Goal: Transaction & Acquisition: Obtain resource

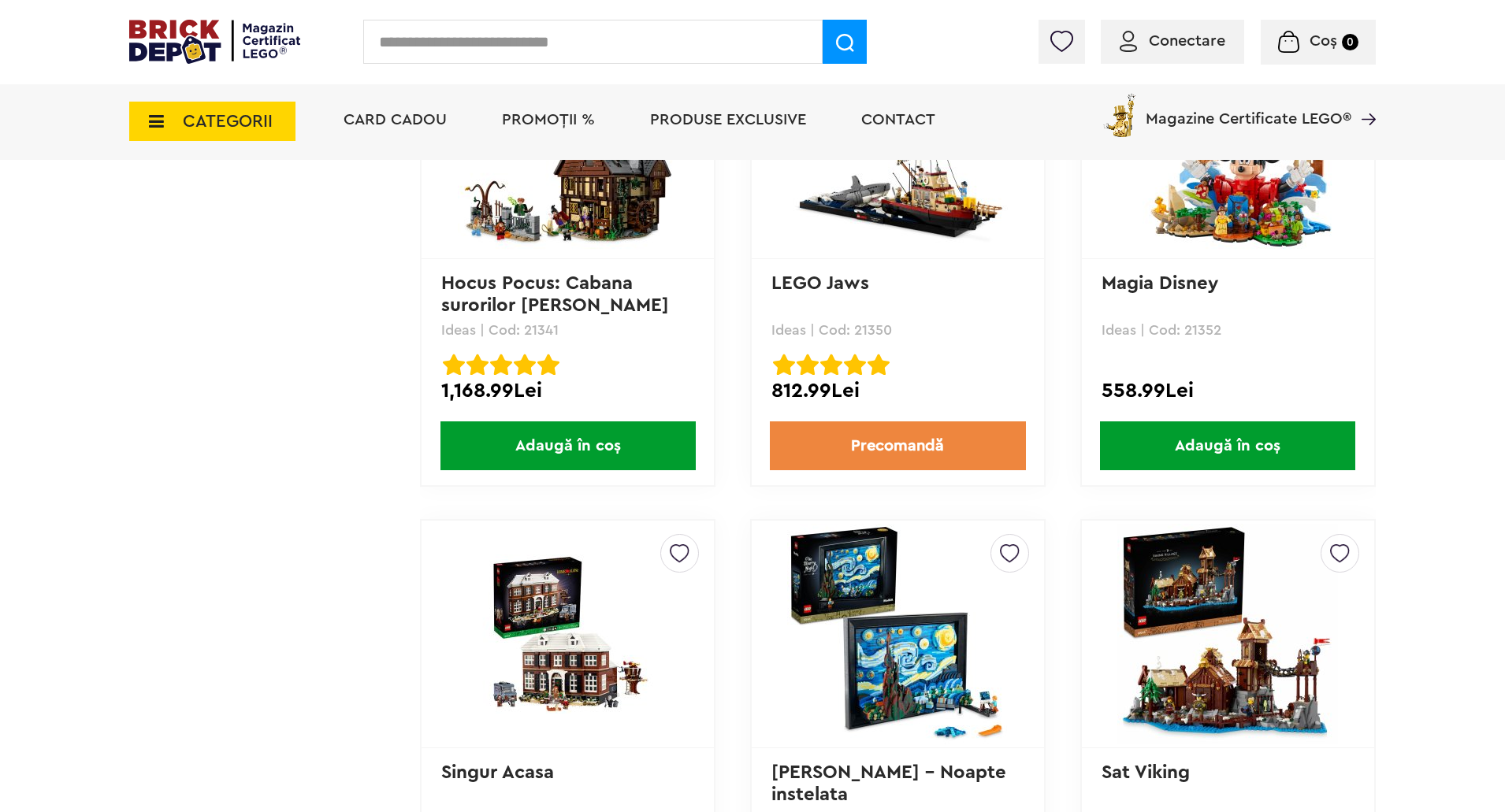
scroll to position [15277, 0]
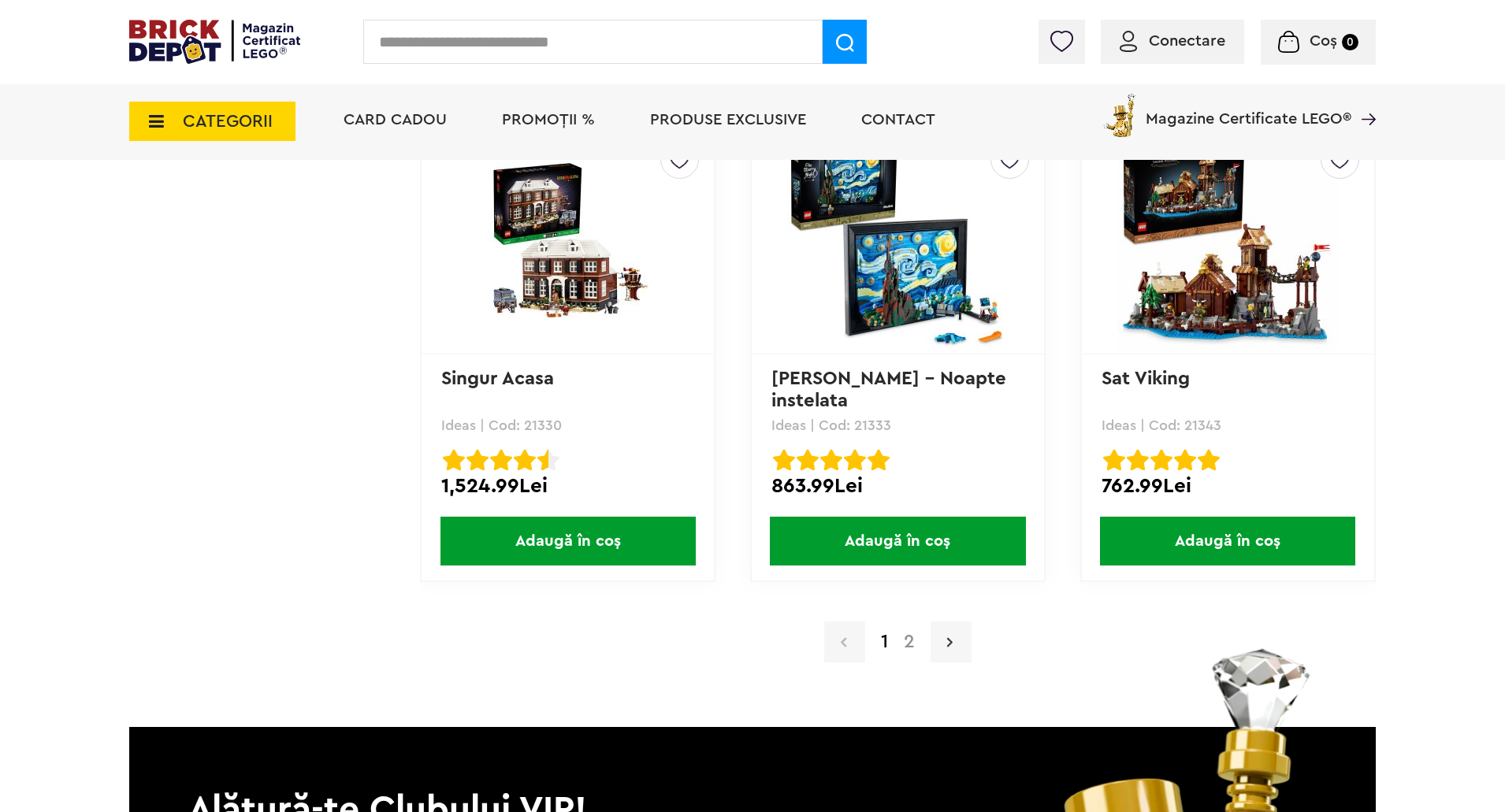
click at [951, 639] on icon at bounding box center [950, 642] width 5 height 15
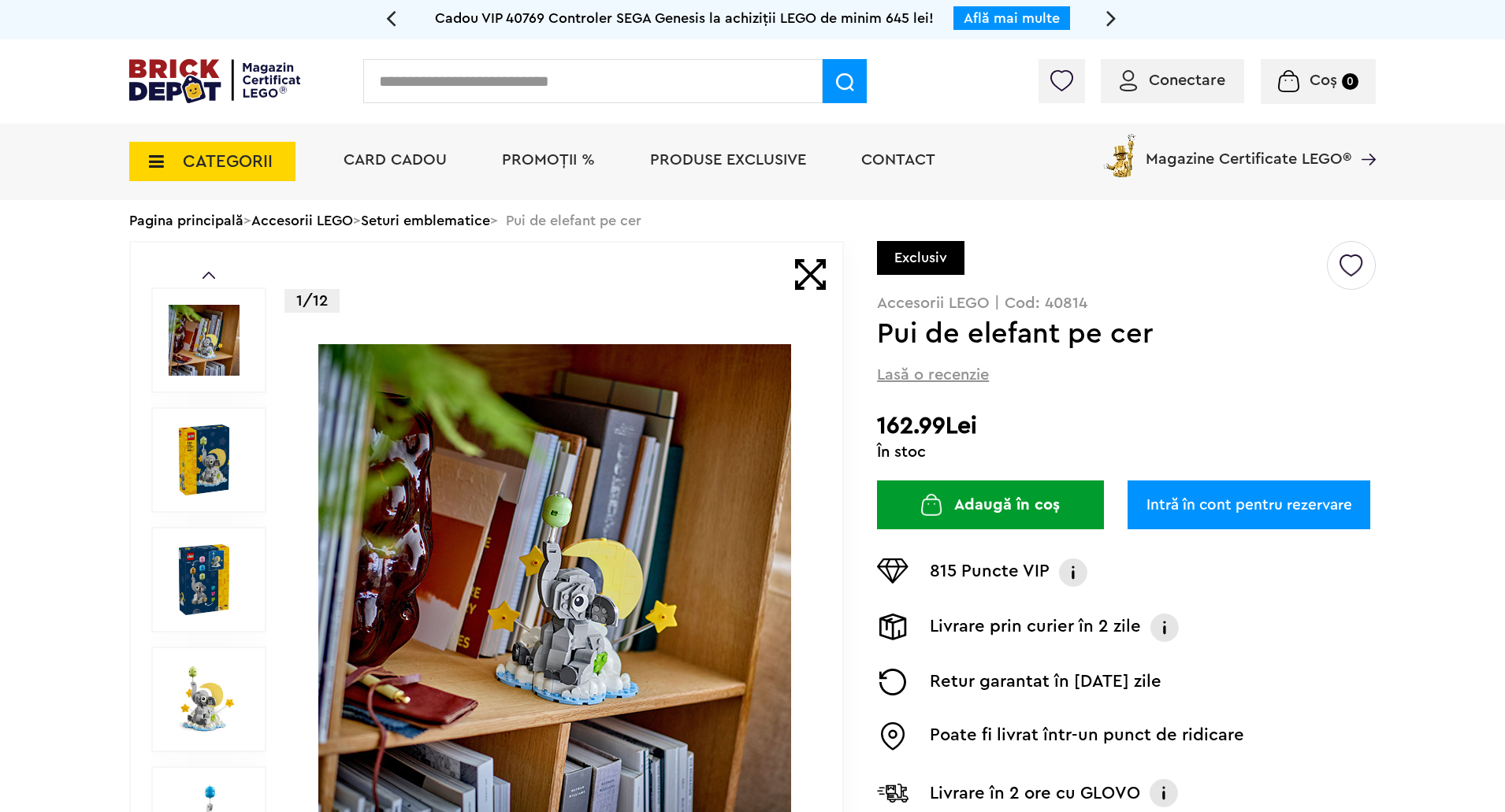
click at [209, 471] on img at bounding box center [204, 460] width 71 height 71
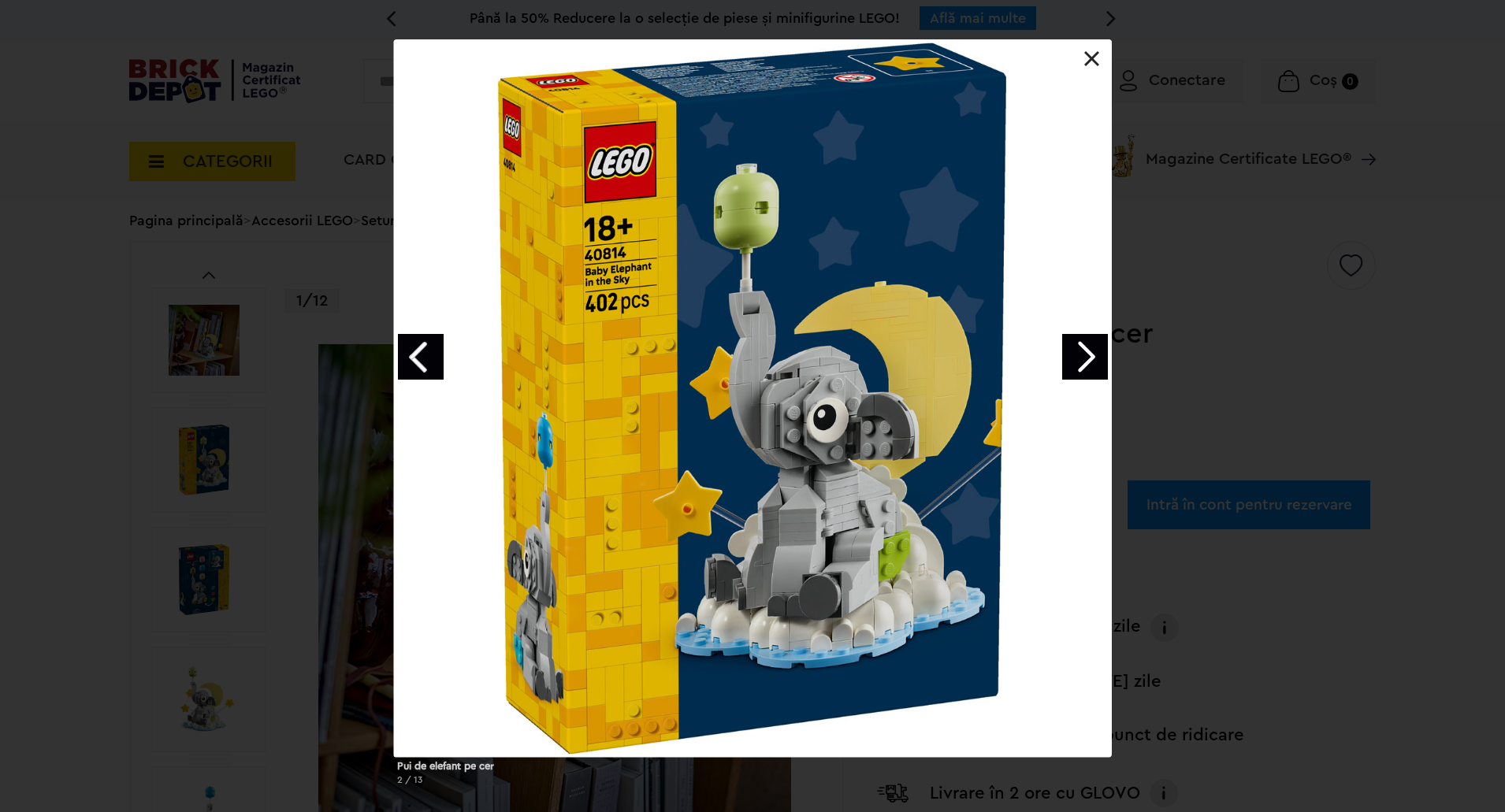
click at [1095, 353] on link "Next image" at bounding box center [1084, 356] width 45 height 45
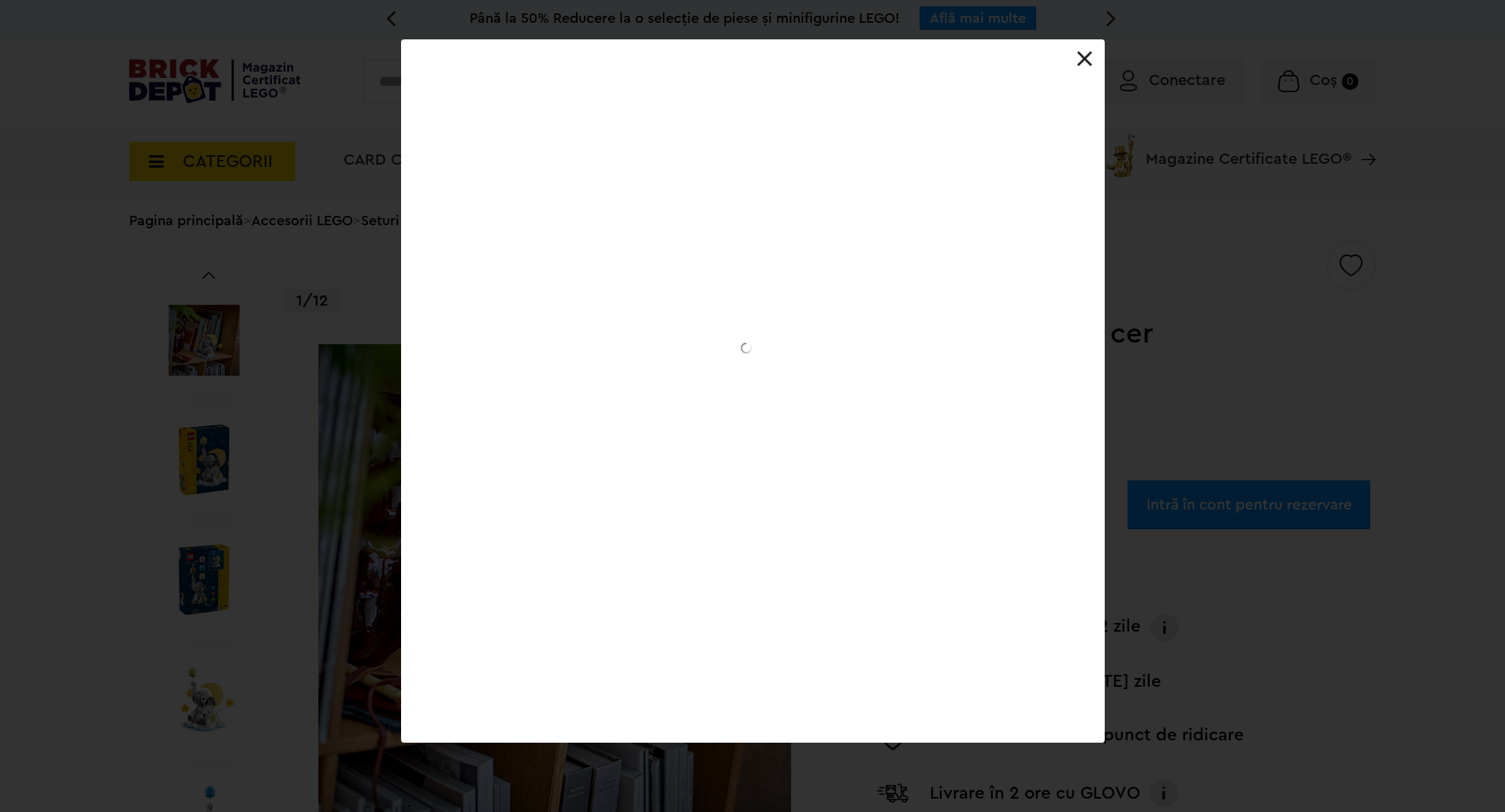
click at [1095, 39] on div at bounding box center [752, 39] width 704 height 0
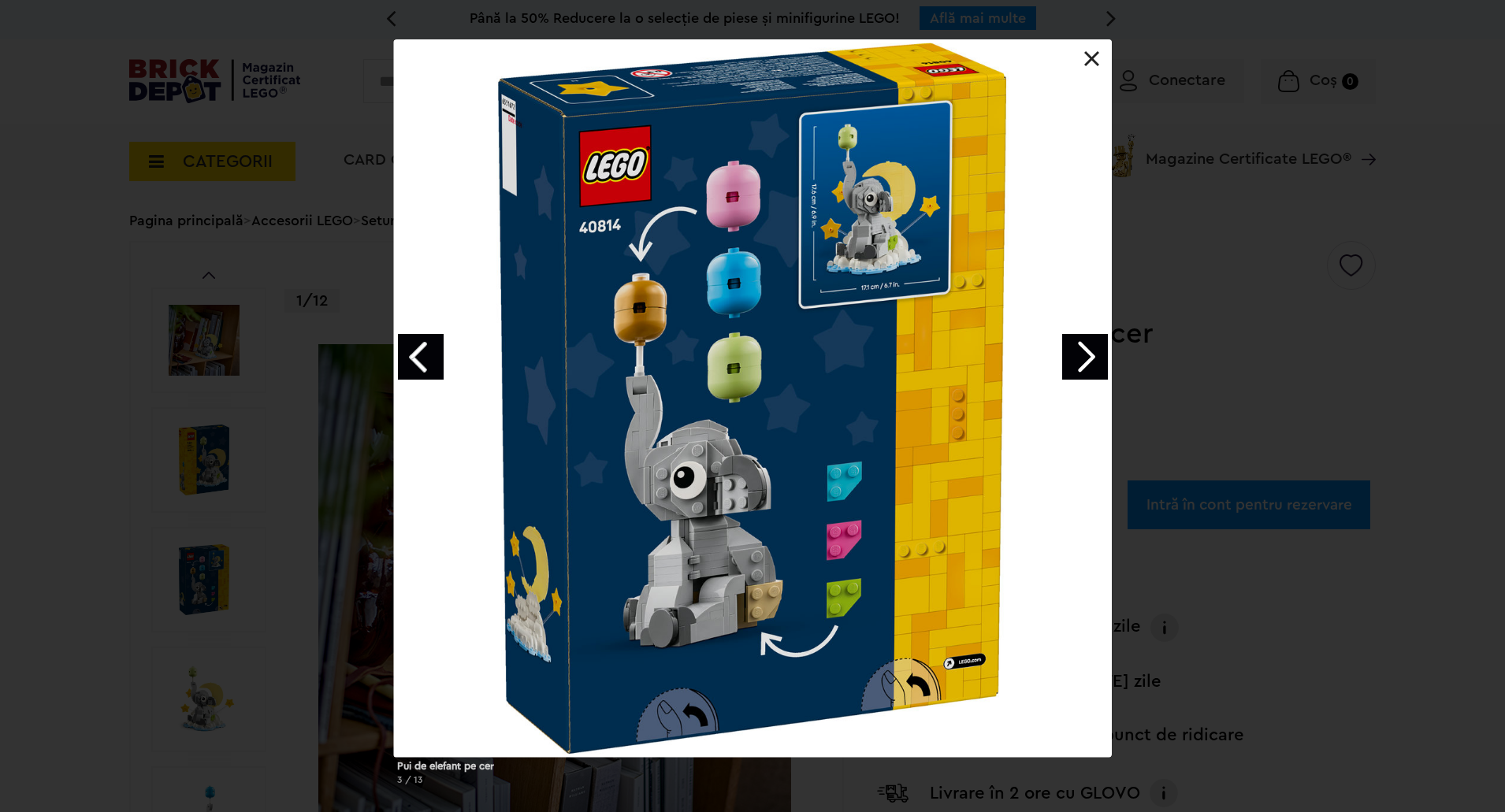
click at [1095, 353] on link "Next image" at bounding box center [1084, 356] width 45 height 45
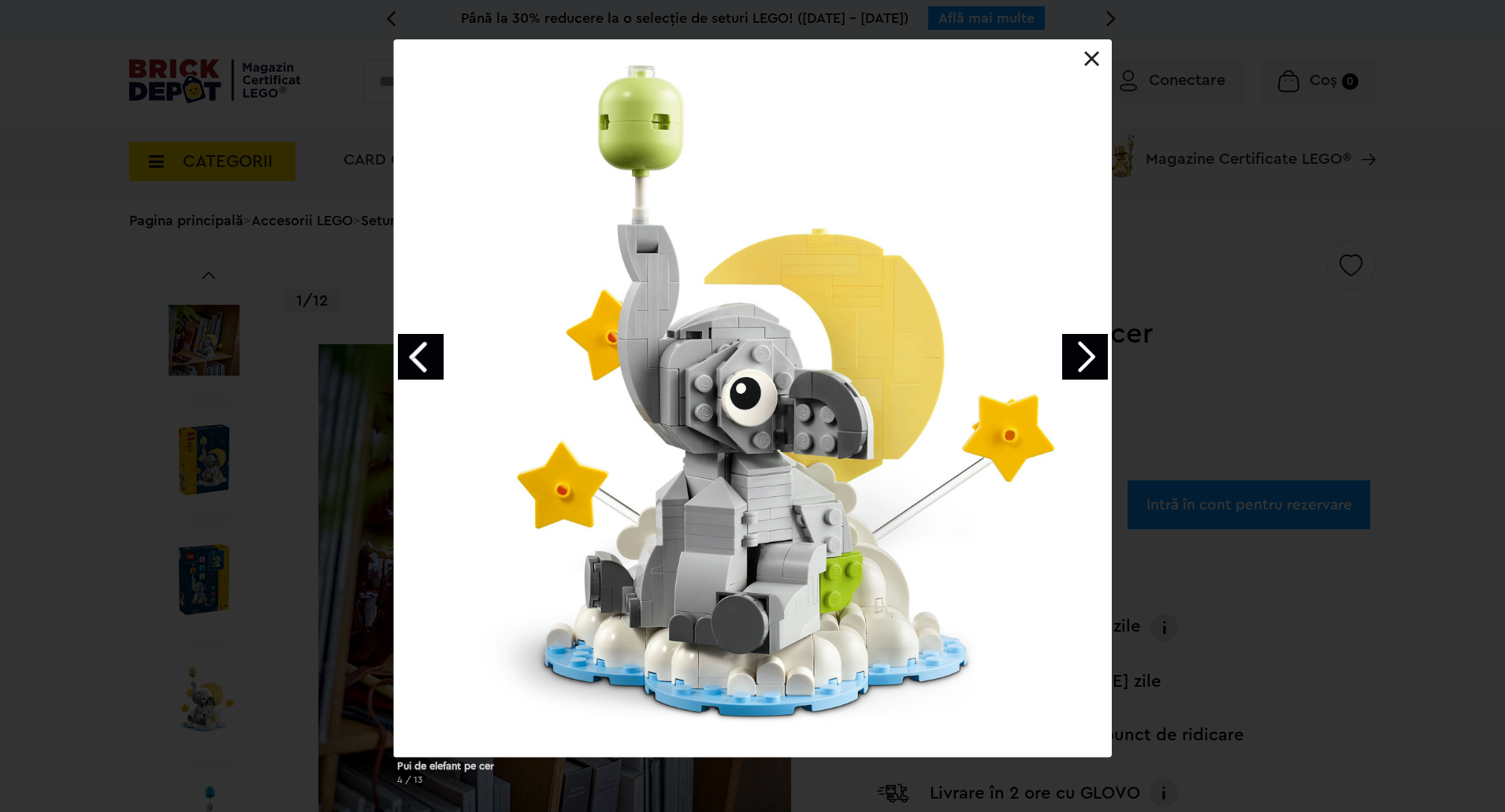
click at [1095, 353] on link "Next image" at bounding box center [1084, 356] width 45 height 45
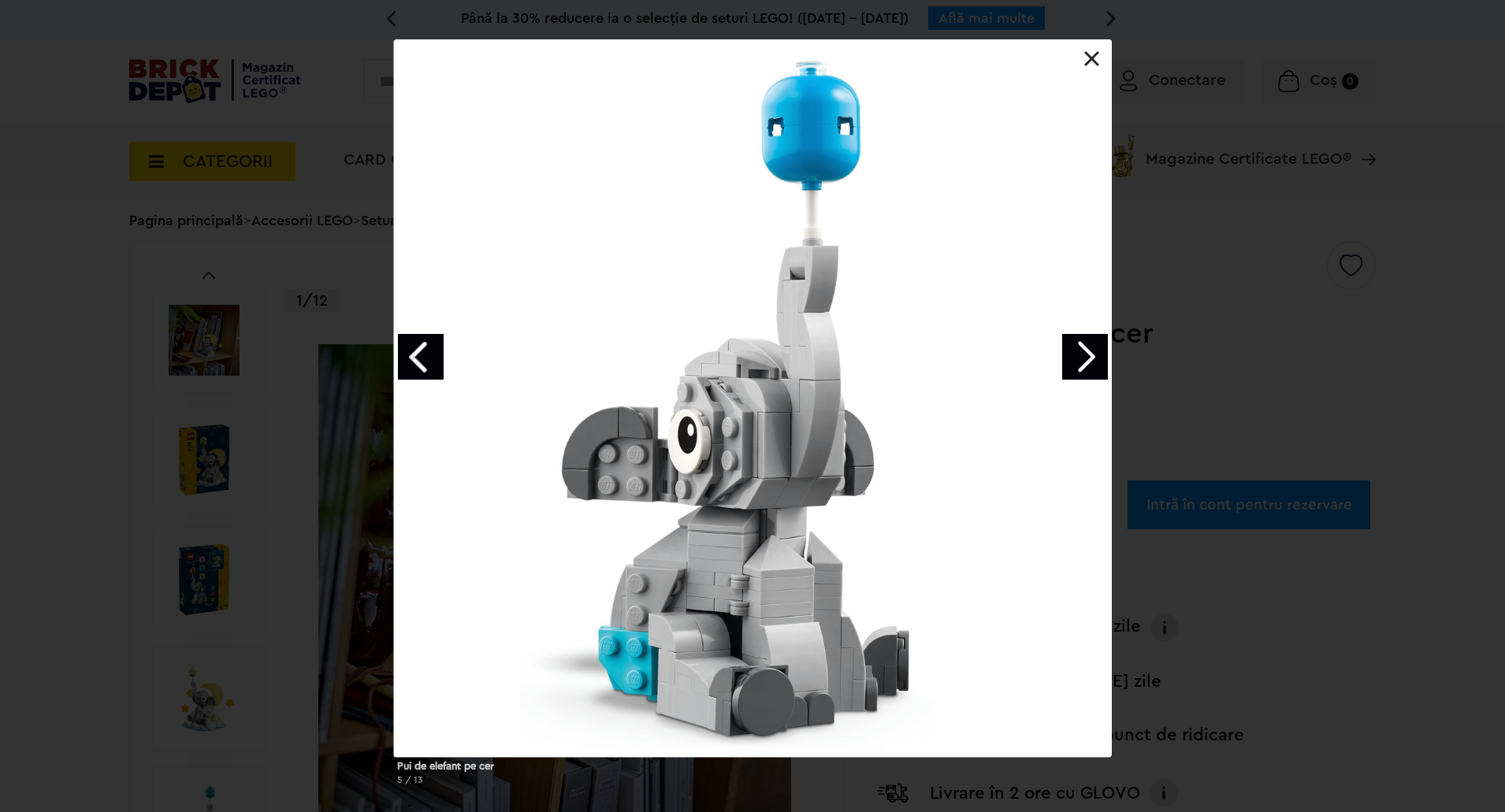
click at [1095, 353] on link "Next image" at bounding box center [1084, 356] width 45 height 45
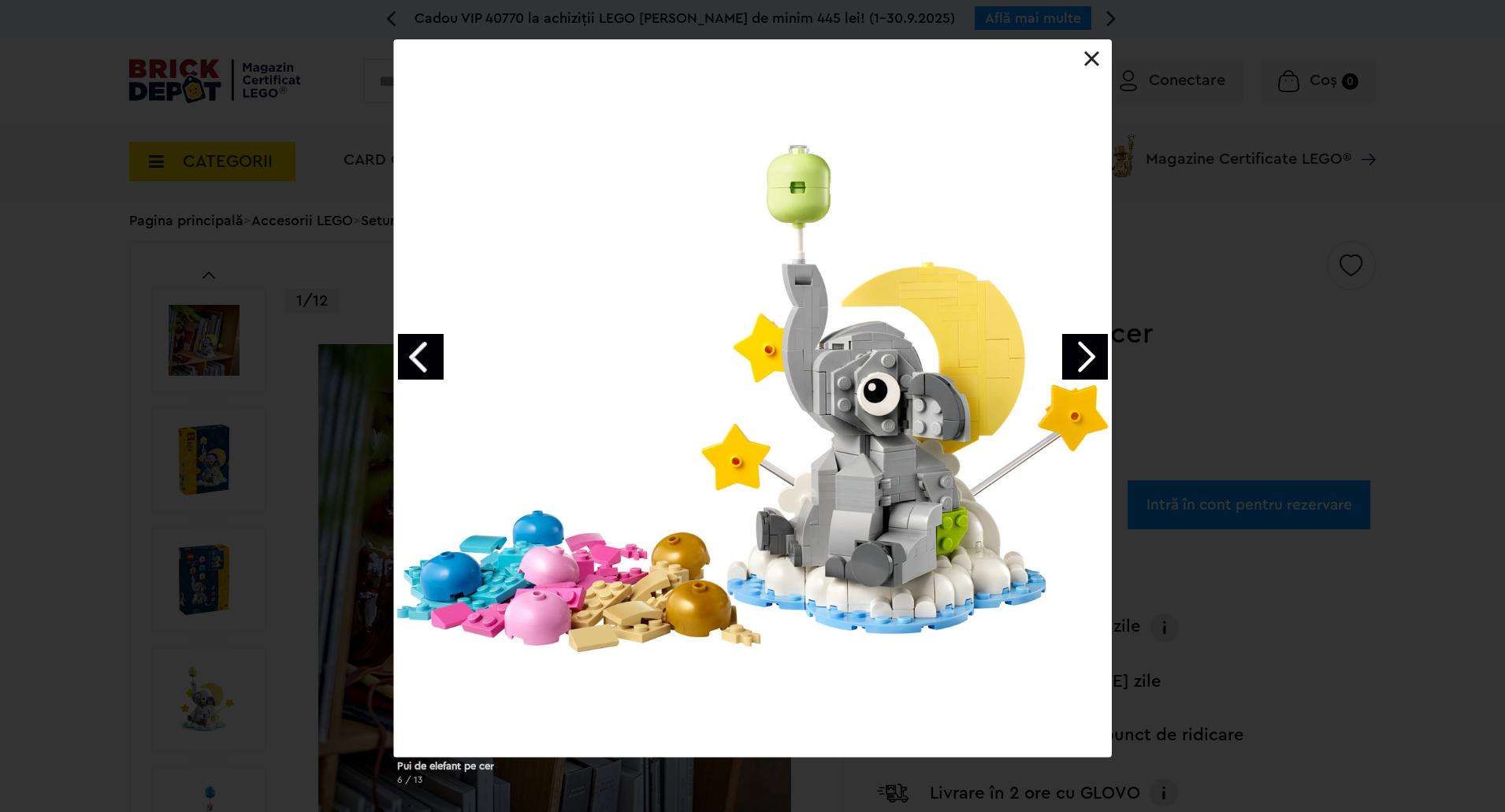
click at [1095, 353] on link "Next image" at bounding box center [1084, 356] width 45 height 45
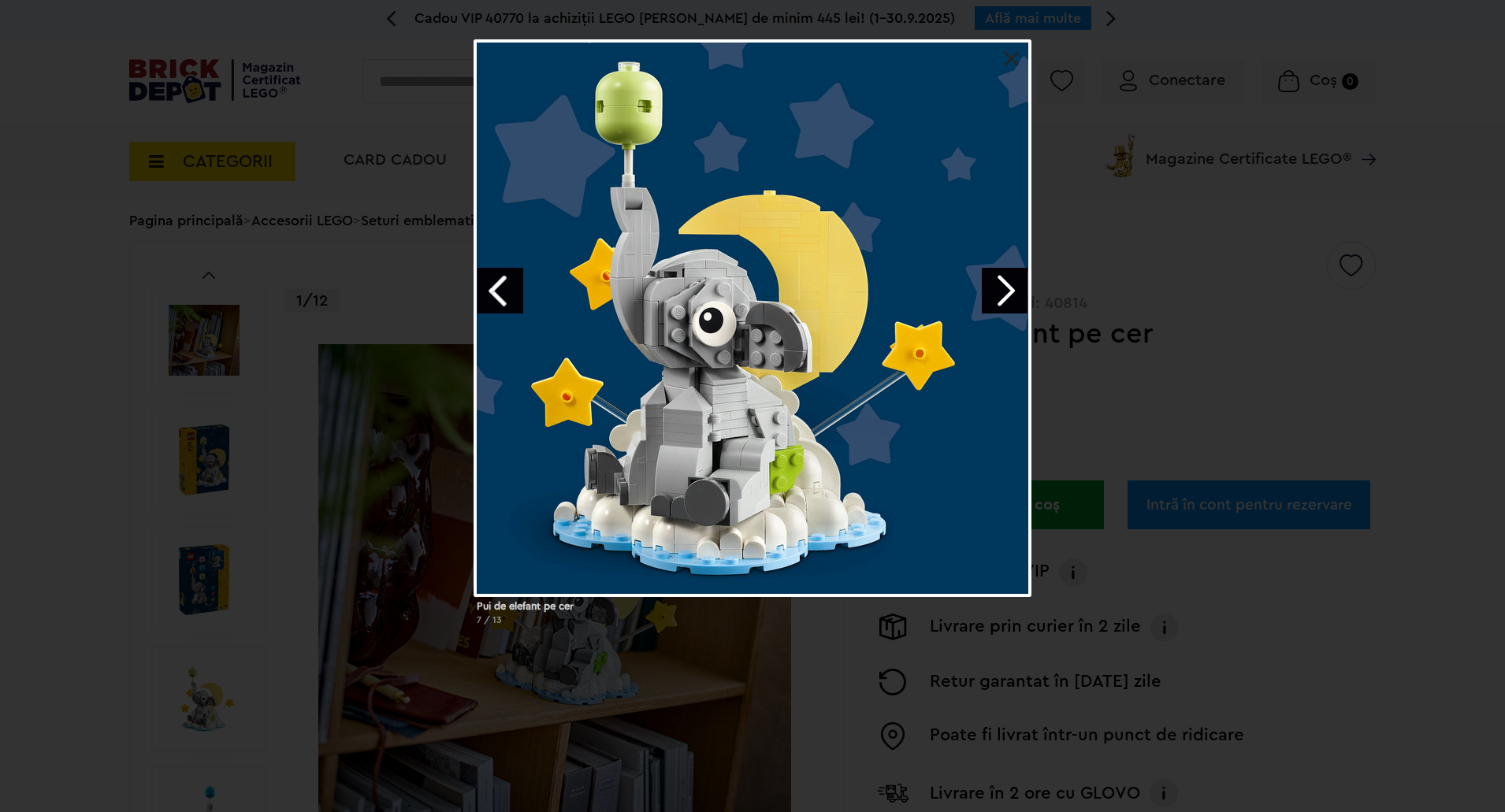
click at [1095, 353] on div "Pui de elefant pe cer 7 / 13" at bounding box center [752, 338] width 1505 height 599
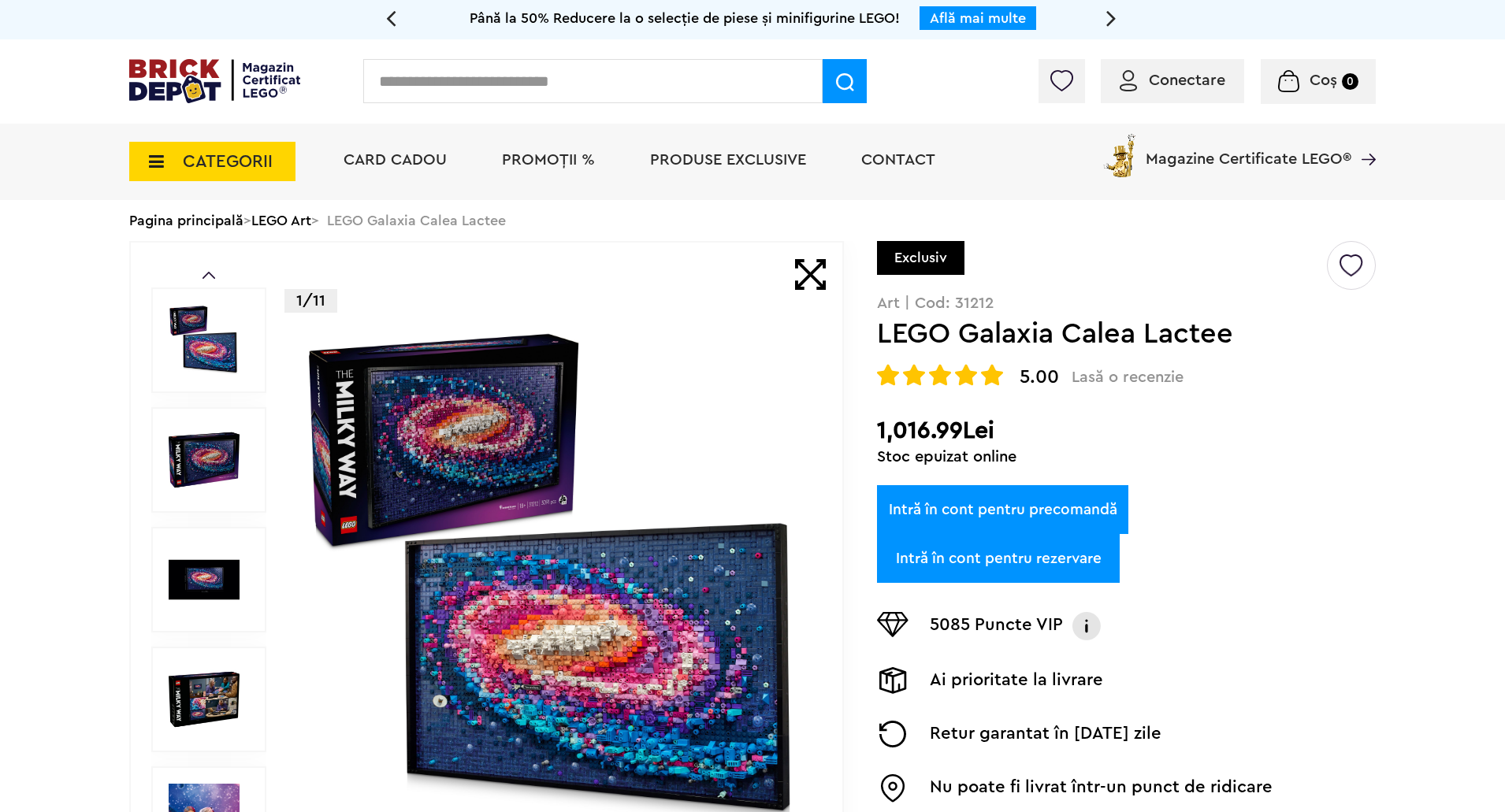
click at [195, 343] on img at bounding box center [204, 340] width 71 height 71
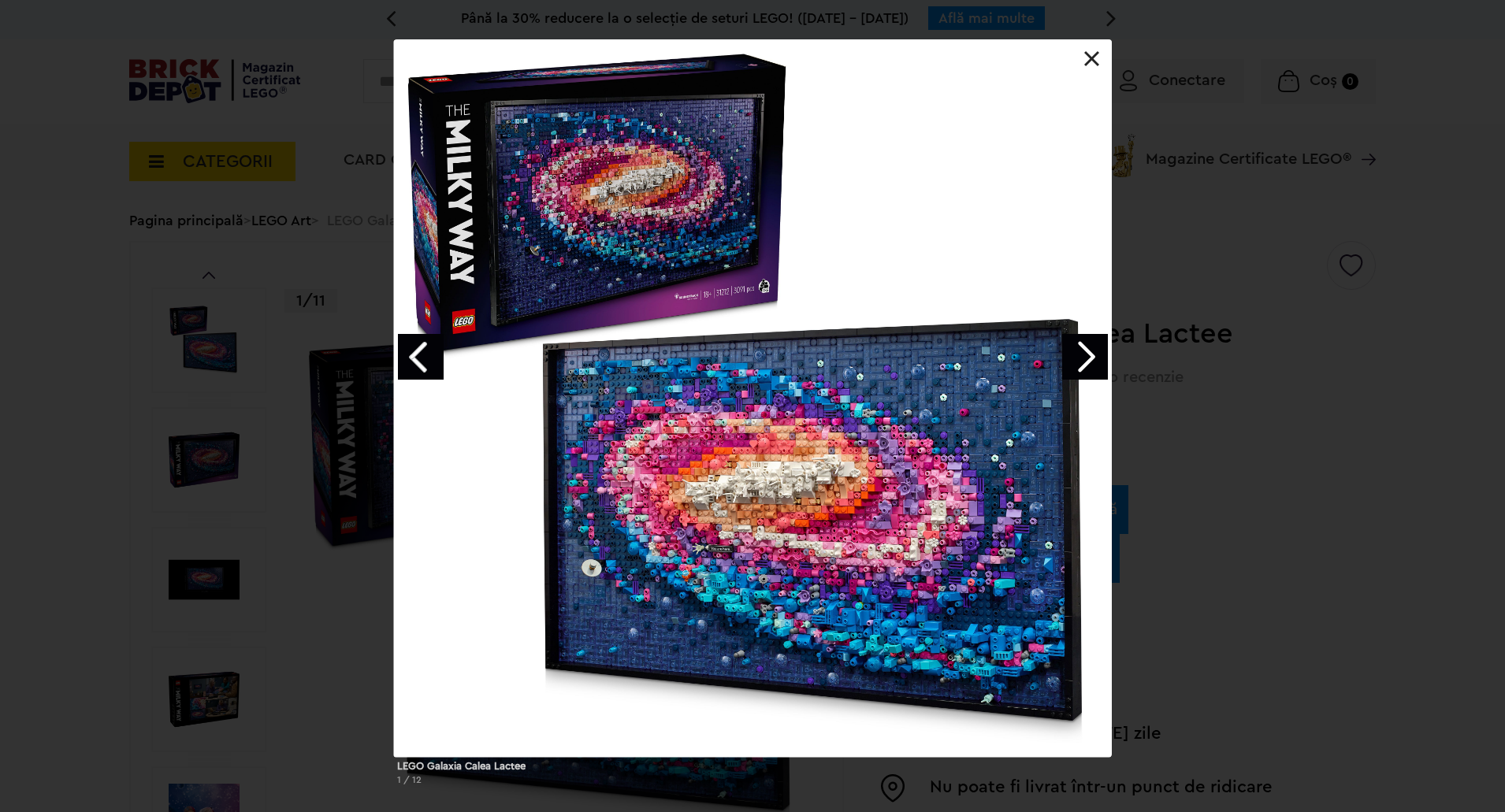
click at [1092, 362] on link "Next image" at bounding box center [1084, 356] width 45 height 45
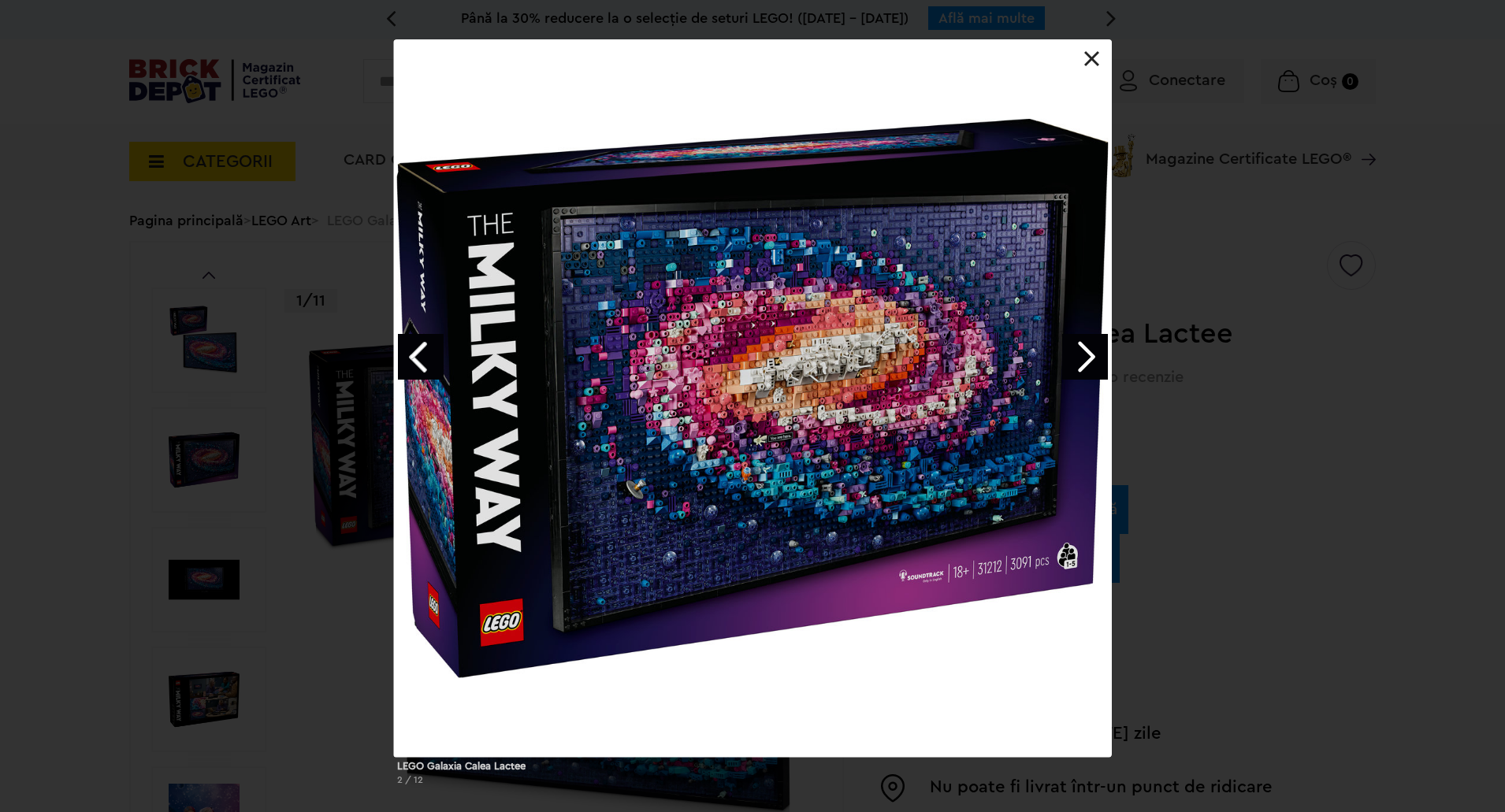
click at [1092, 362] on link "Next image" at bounding box center [1084, 356] width 45 height 45
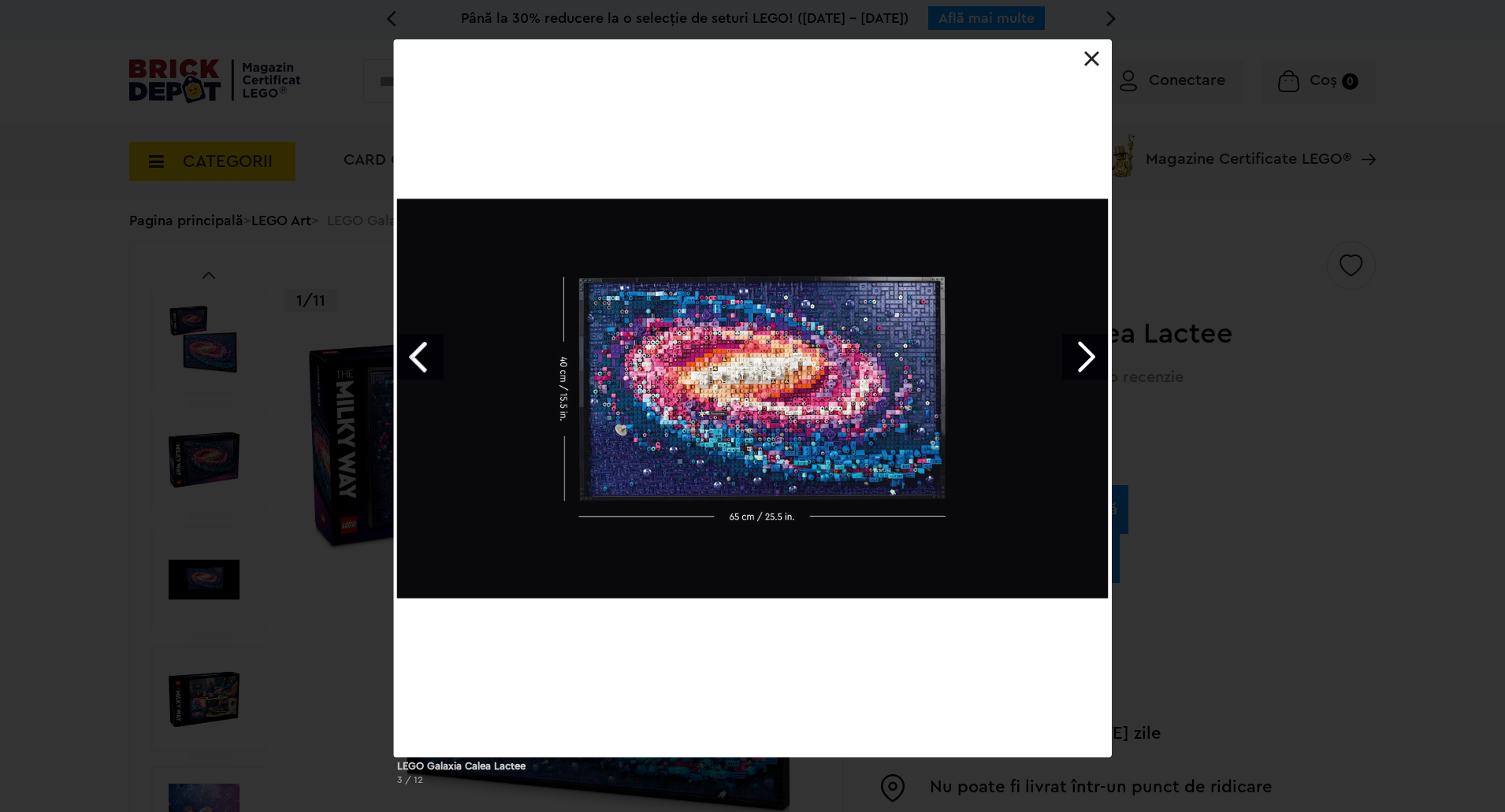
click at [1092, 362] on link "Next image" at bounding box center [1084, 356] width 45 height 45
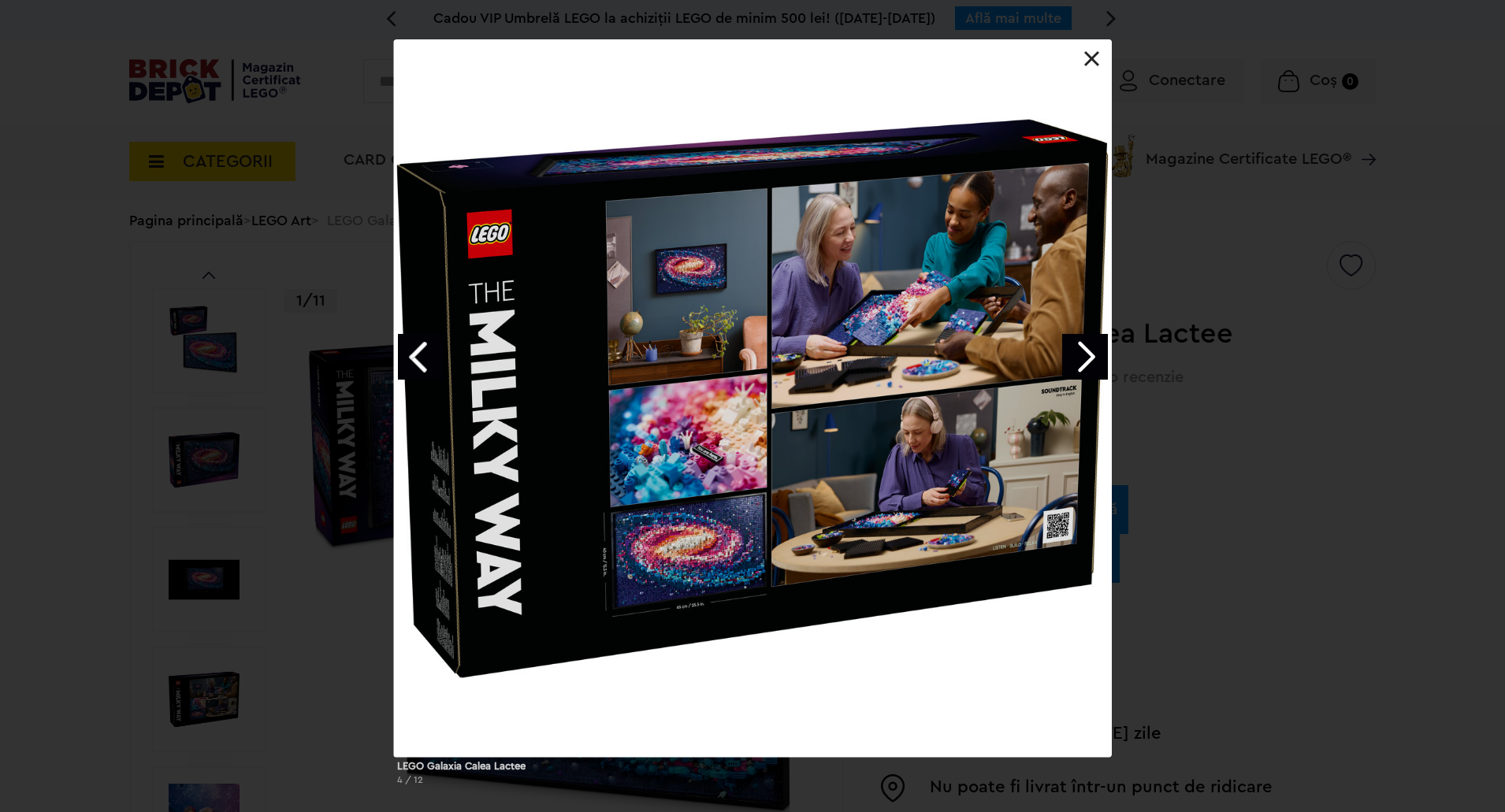
click at [1092, 362] on link "Next image" at bounding box center [1084, 356] width 45 height 45
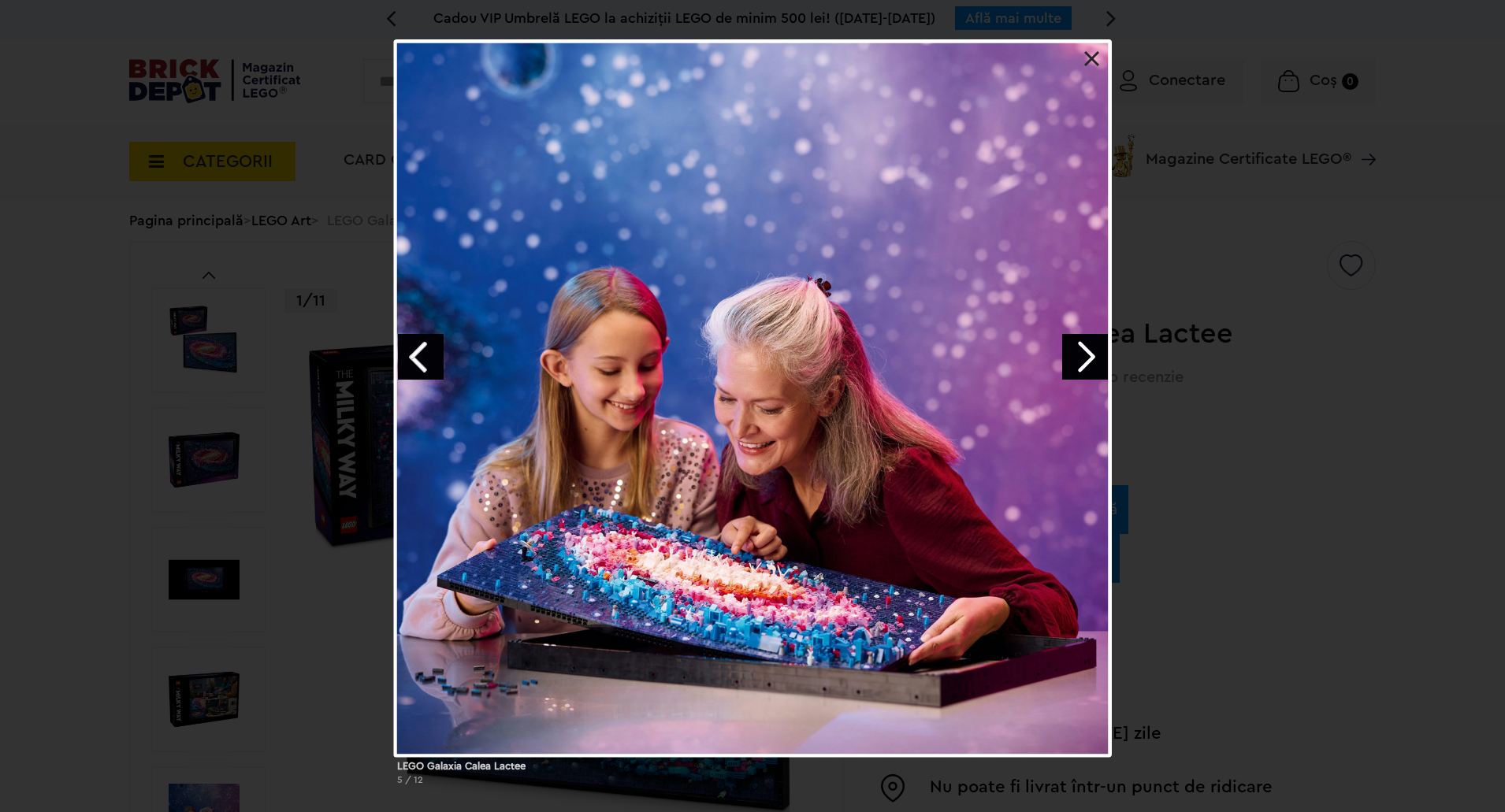
click at [1092, 362] on link "Next image" at bounding box center [1084, 356] width 45 height 45
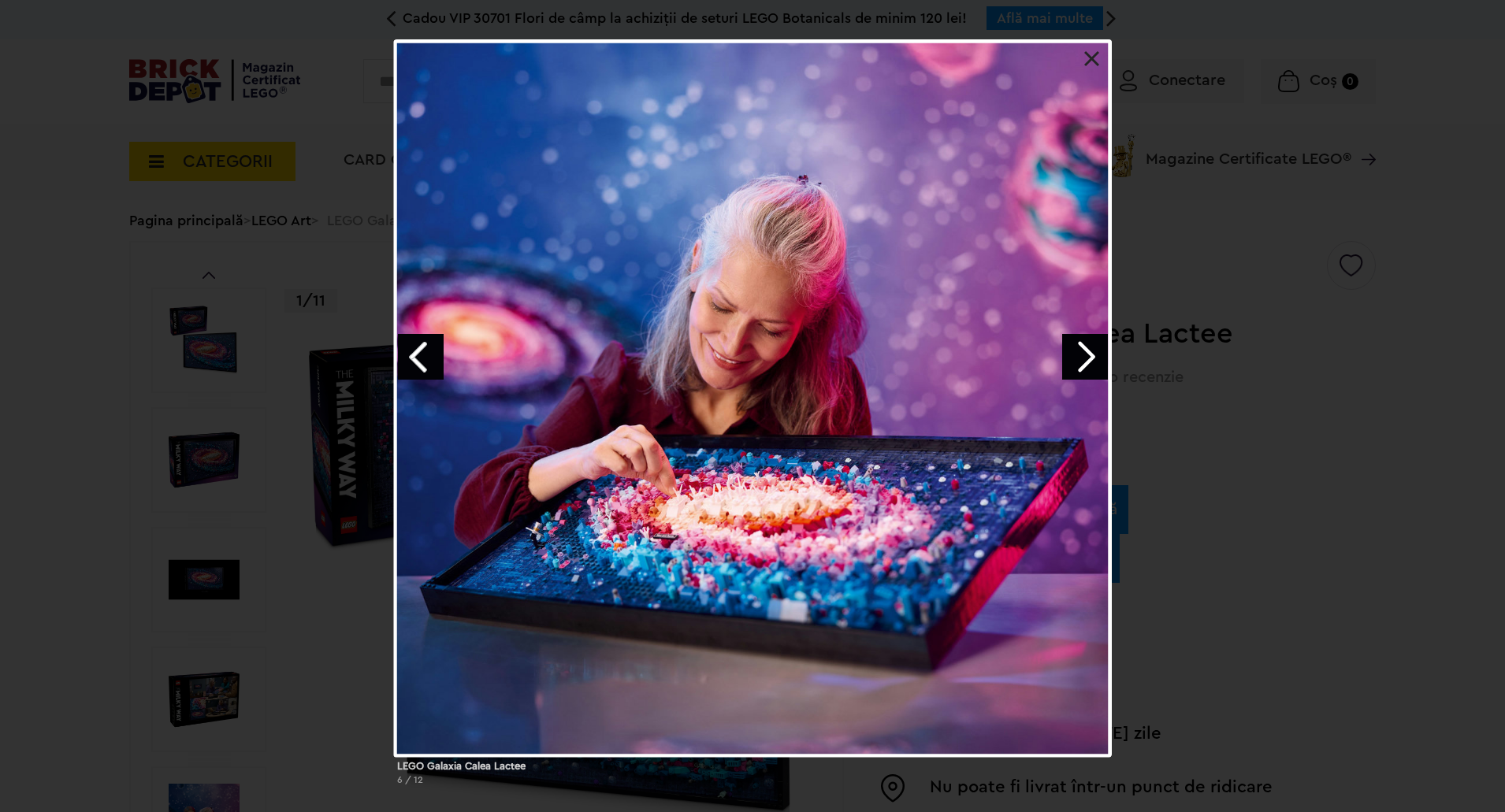
click at [1092, 362] on link "Next image" at bounding box center [1084, 356] width 45 height 45
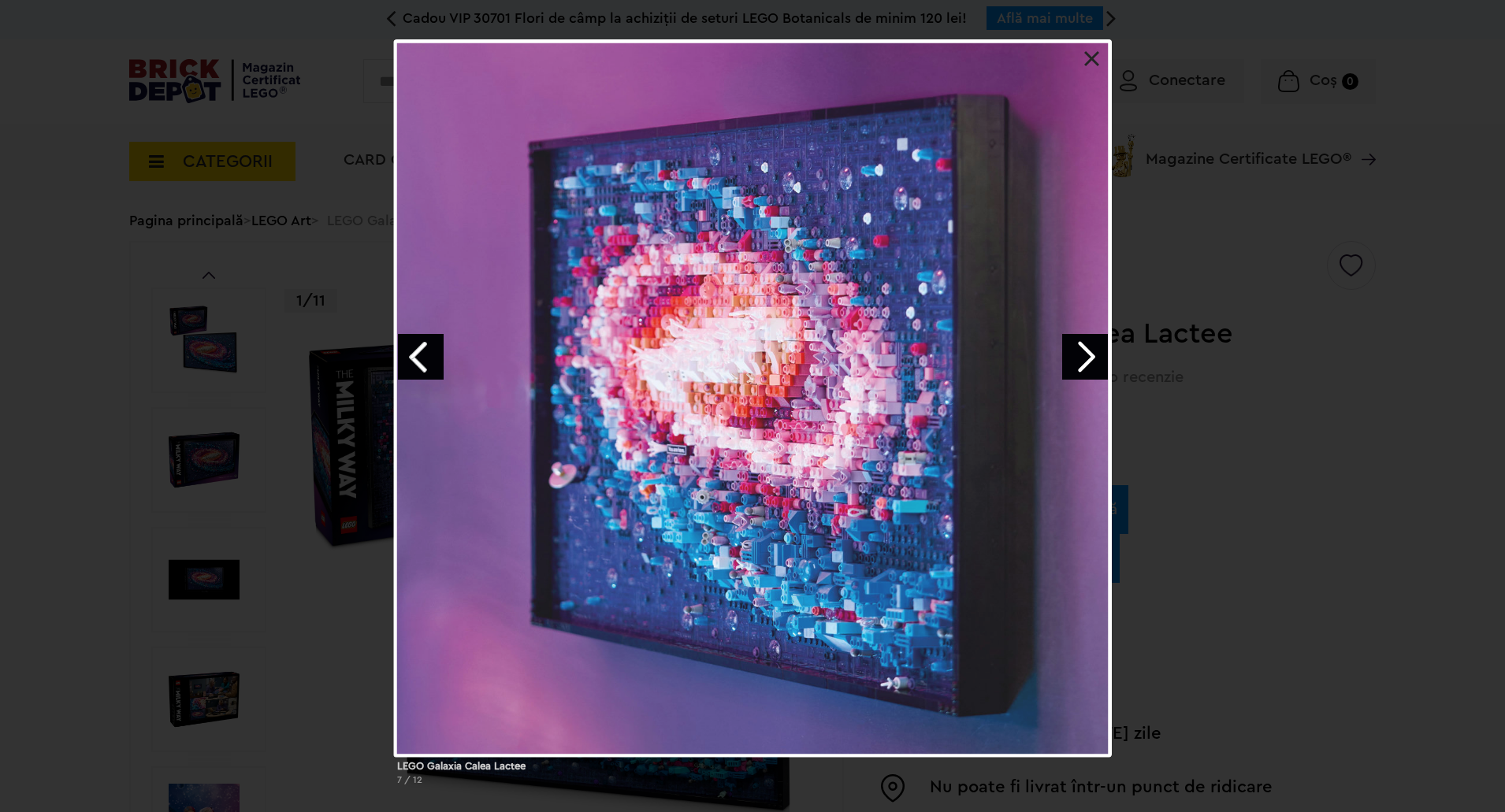
click at [1092, 362] on link "Next image" at bounding box center [1084, 356] width 45 height 45
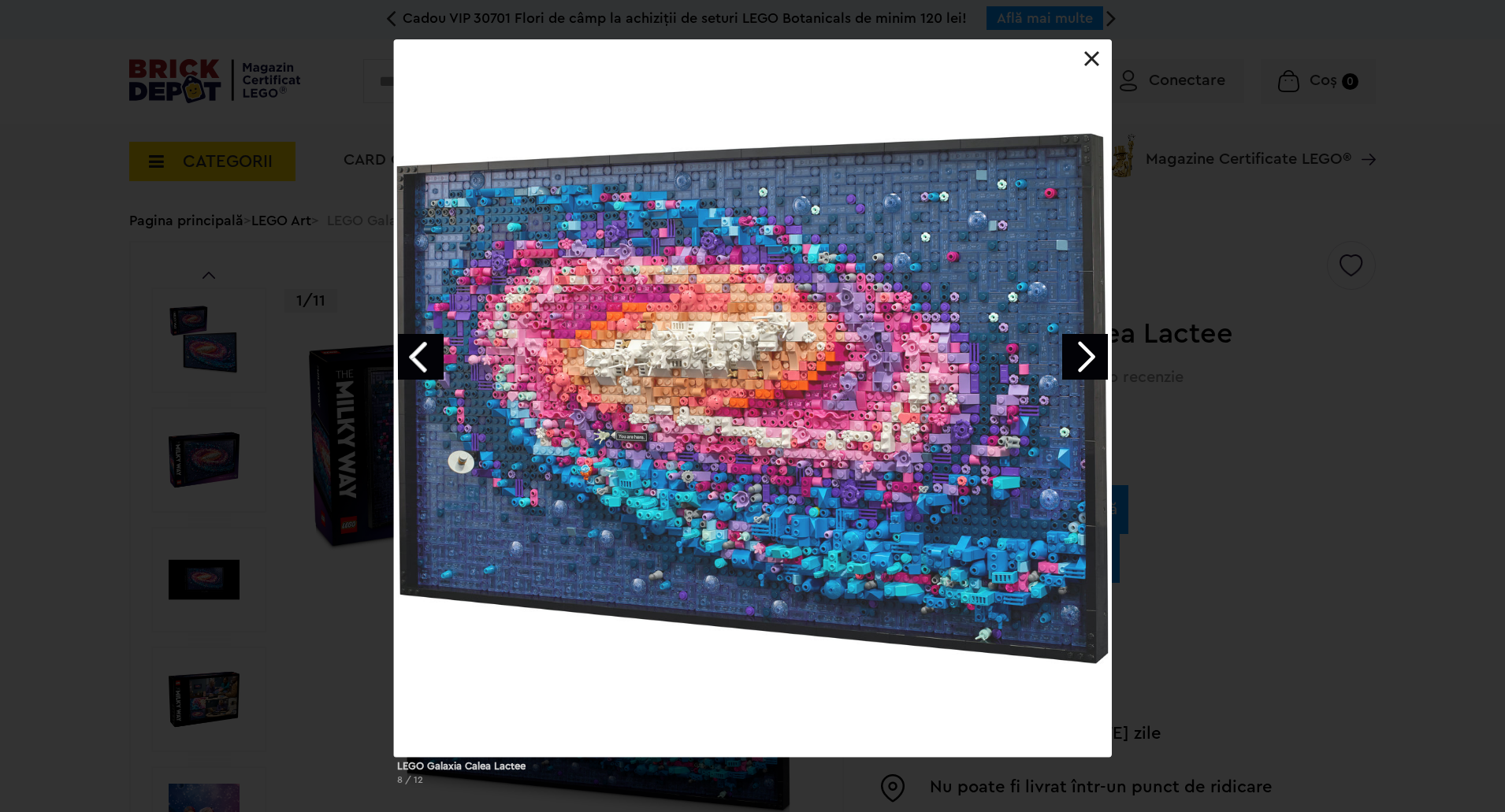
click at [1092, 362] on link "Next image" at bounding box center [1084, 356] width 45 height 45
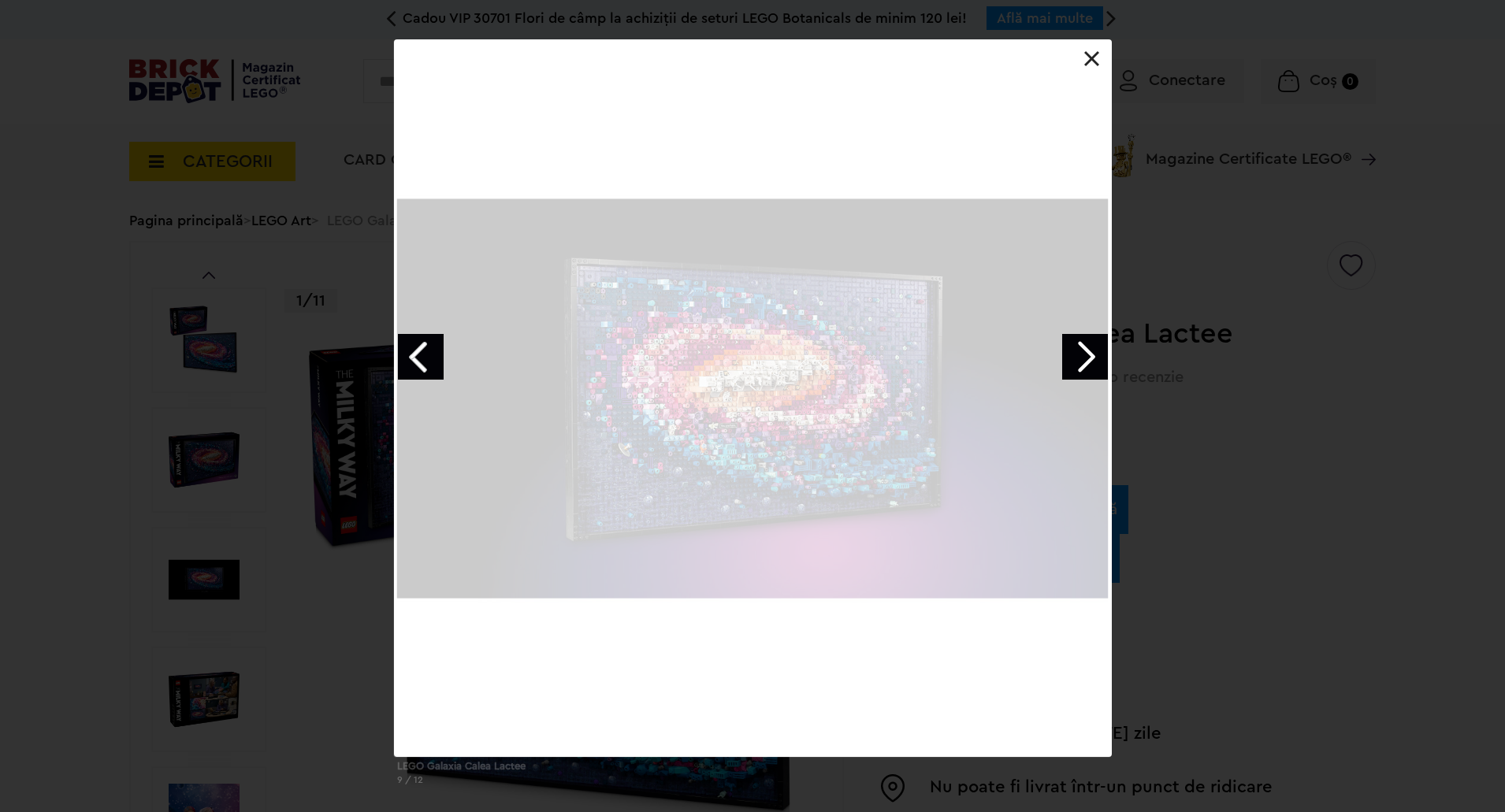
click at [1092, 362] on link "Next image" at bounding box center [1084, 356] width 45 height 45
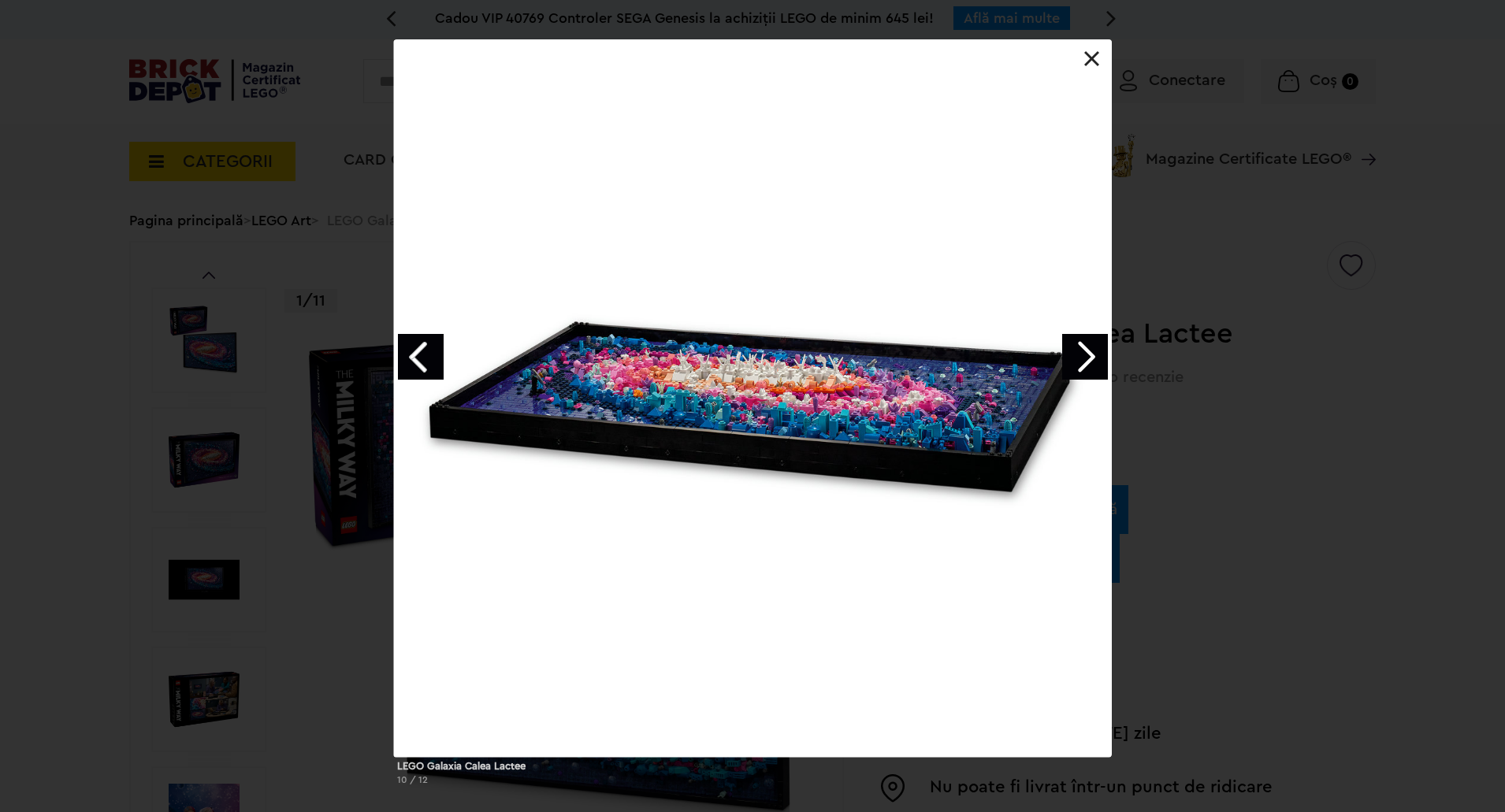
click at [1098, 63] on link at bounding box center [1092, 59] width 15 height 15
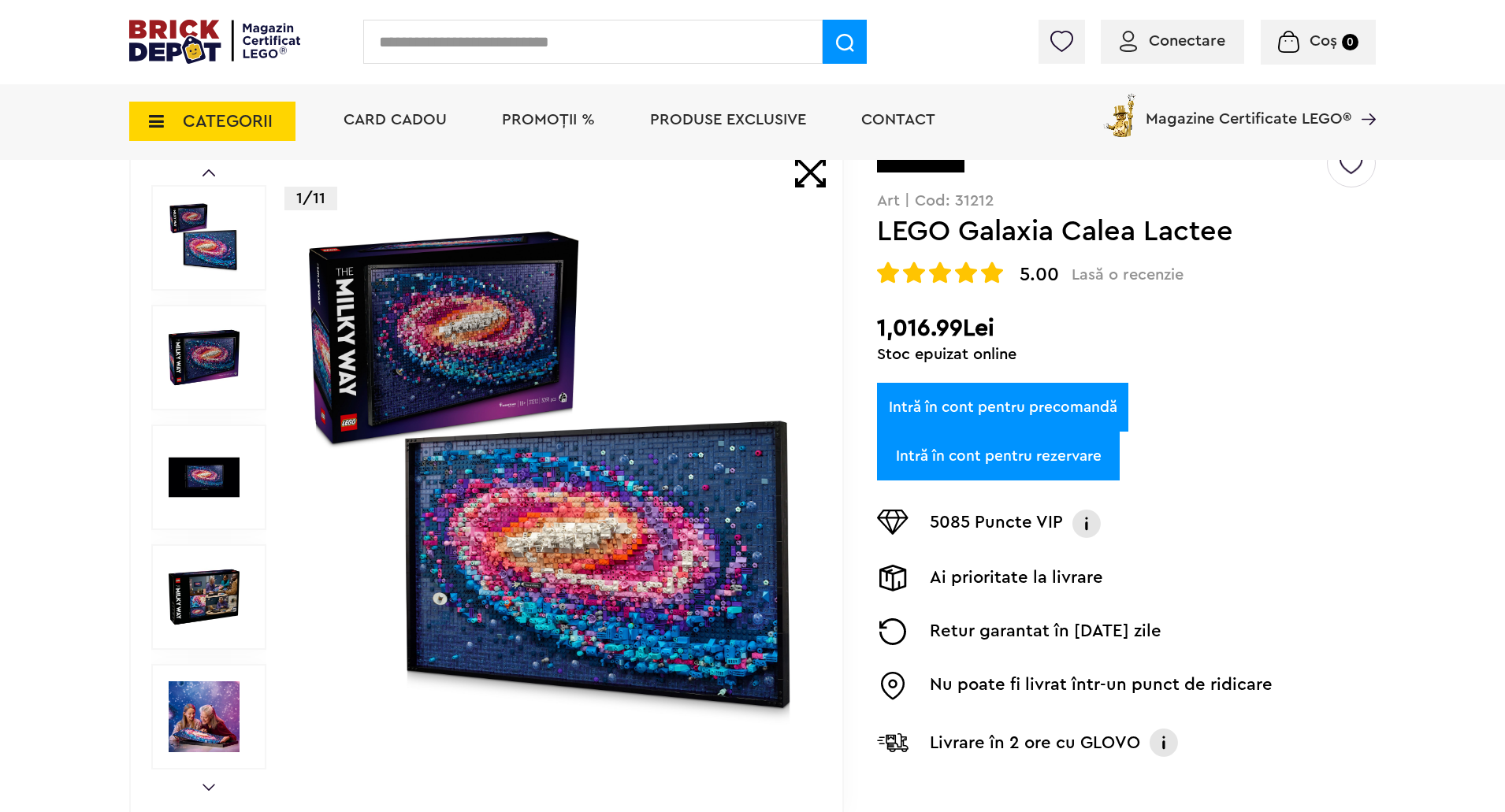
scroll to position [158, 0]
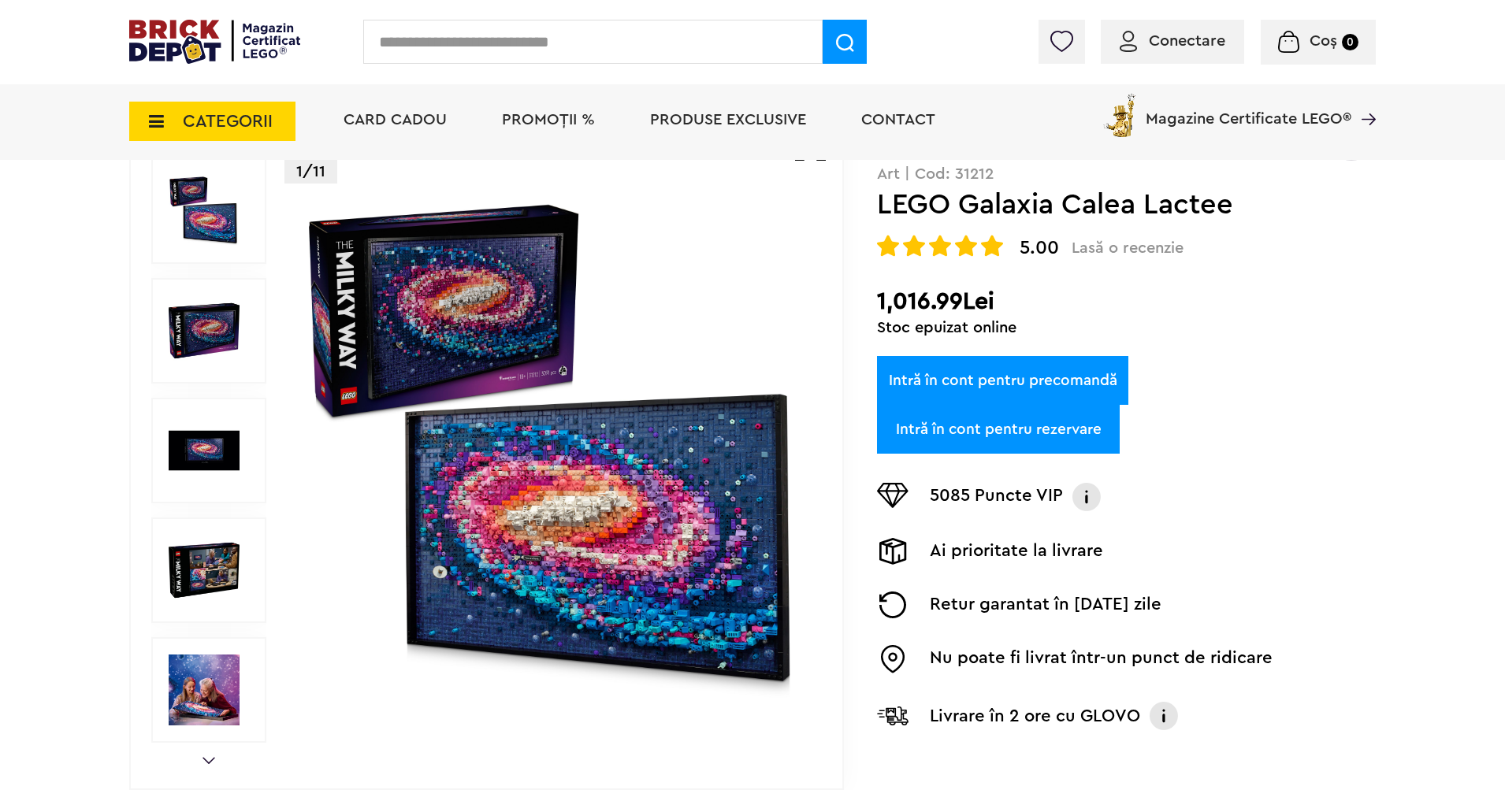
click at [1099, 388] on link "Intră în cont pentru precomandă" at bounding box center [1002, 380] width 251 height 49
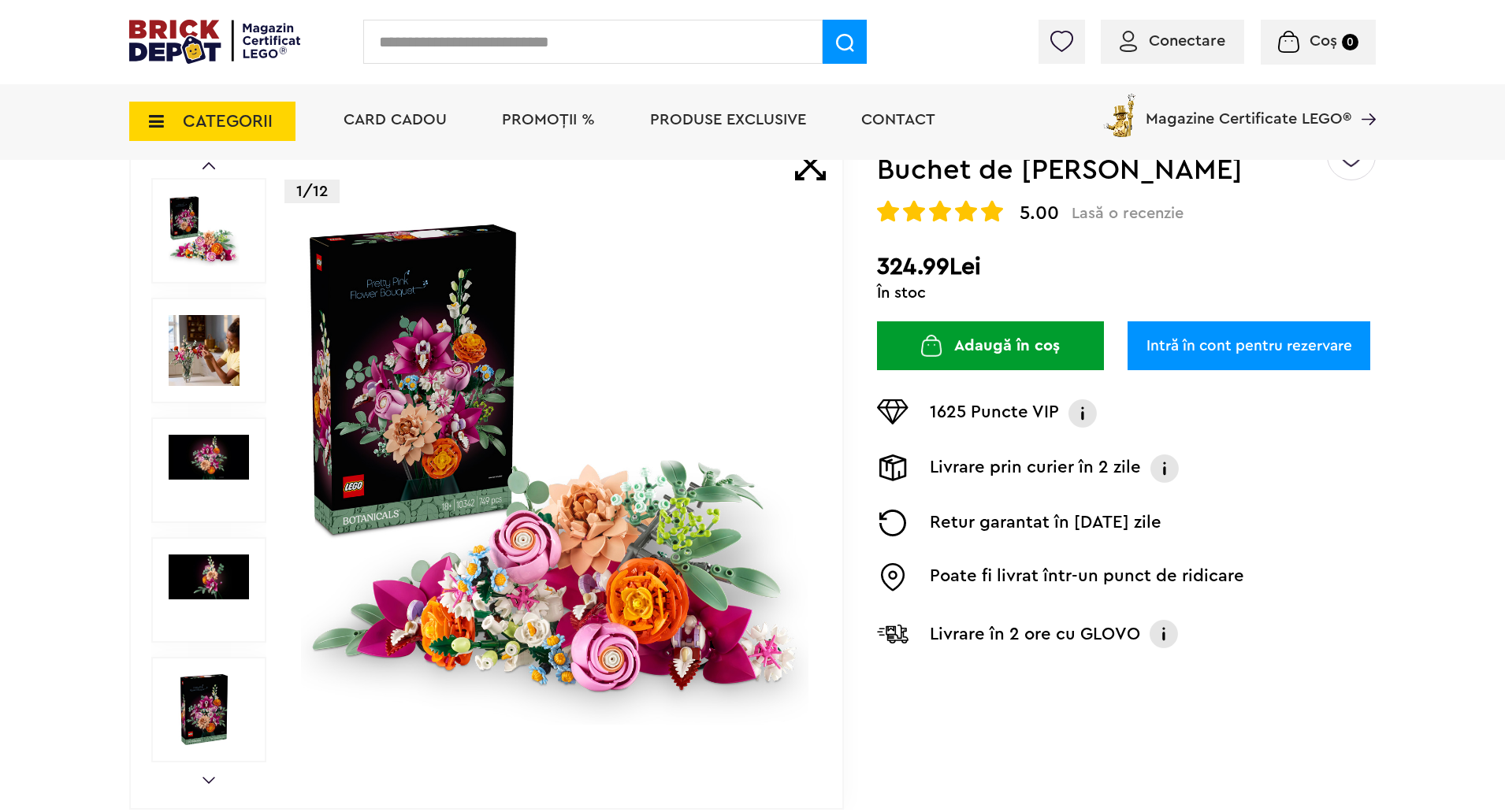
scroll to position [158, 0]
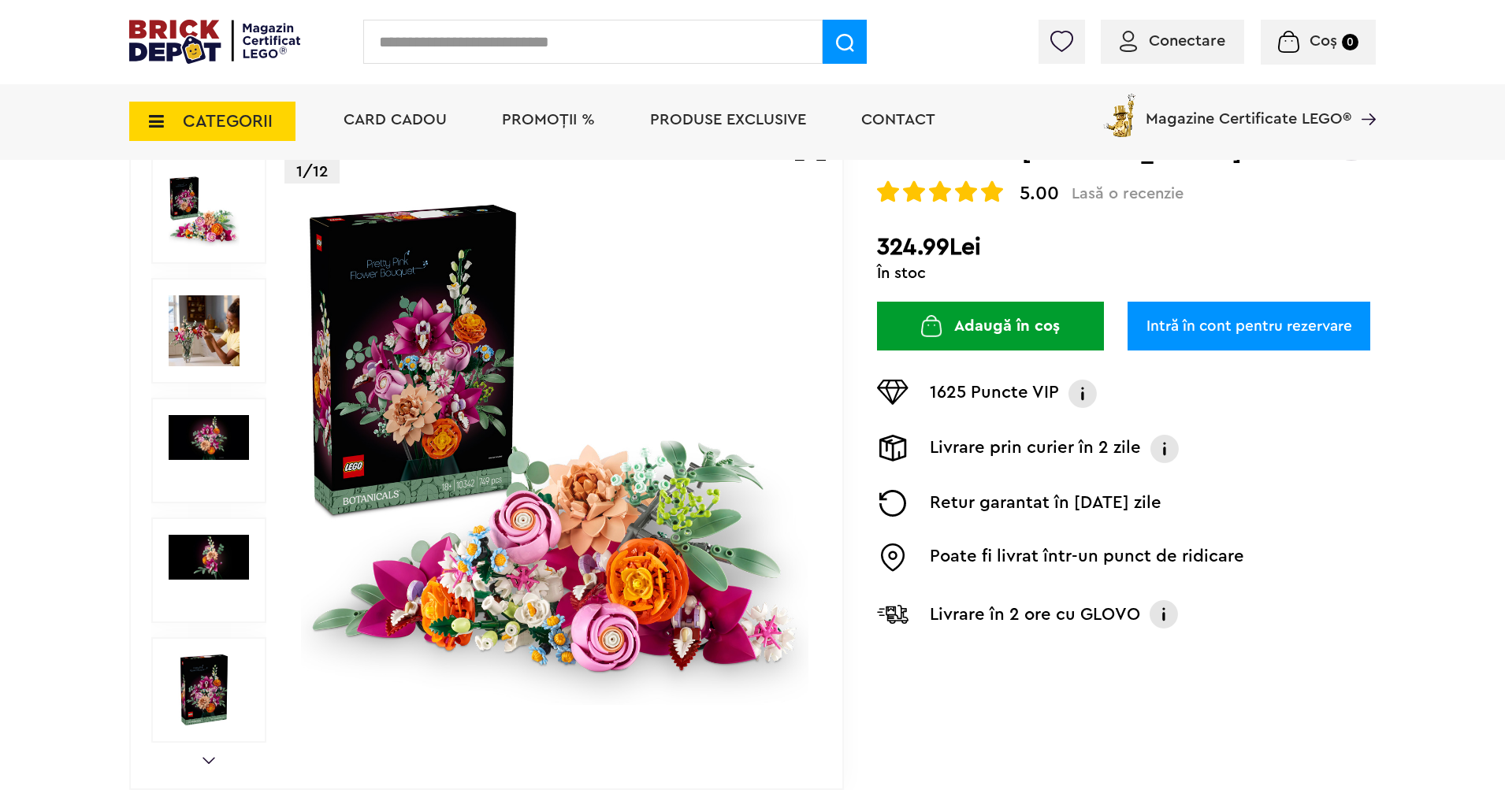
click at [212, 318] on img at bounding box center [204, 331] width 71 height 71
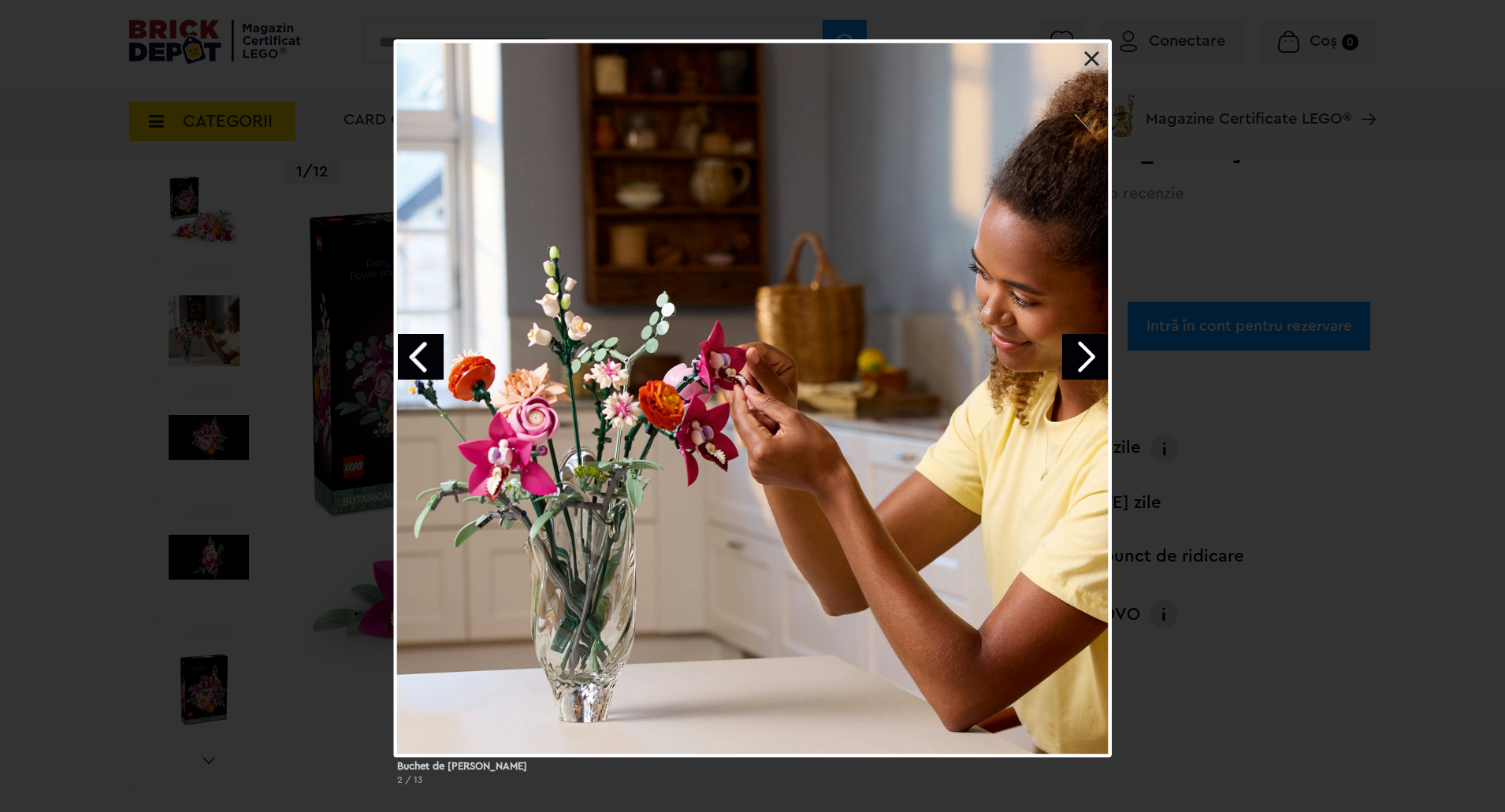
click at [1089, 355] on link "Next image" at bounding box center [1084, 356] width 45 height 45
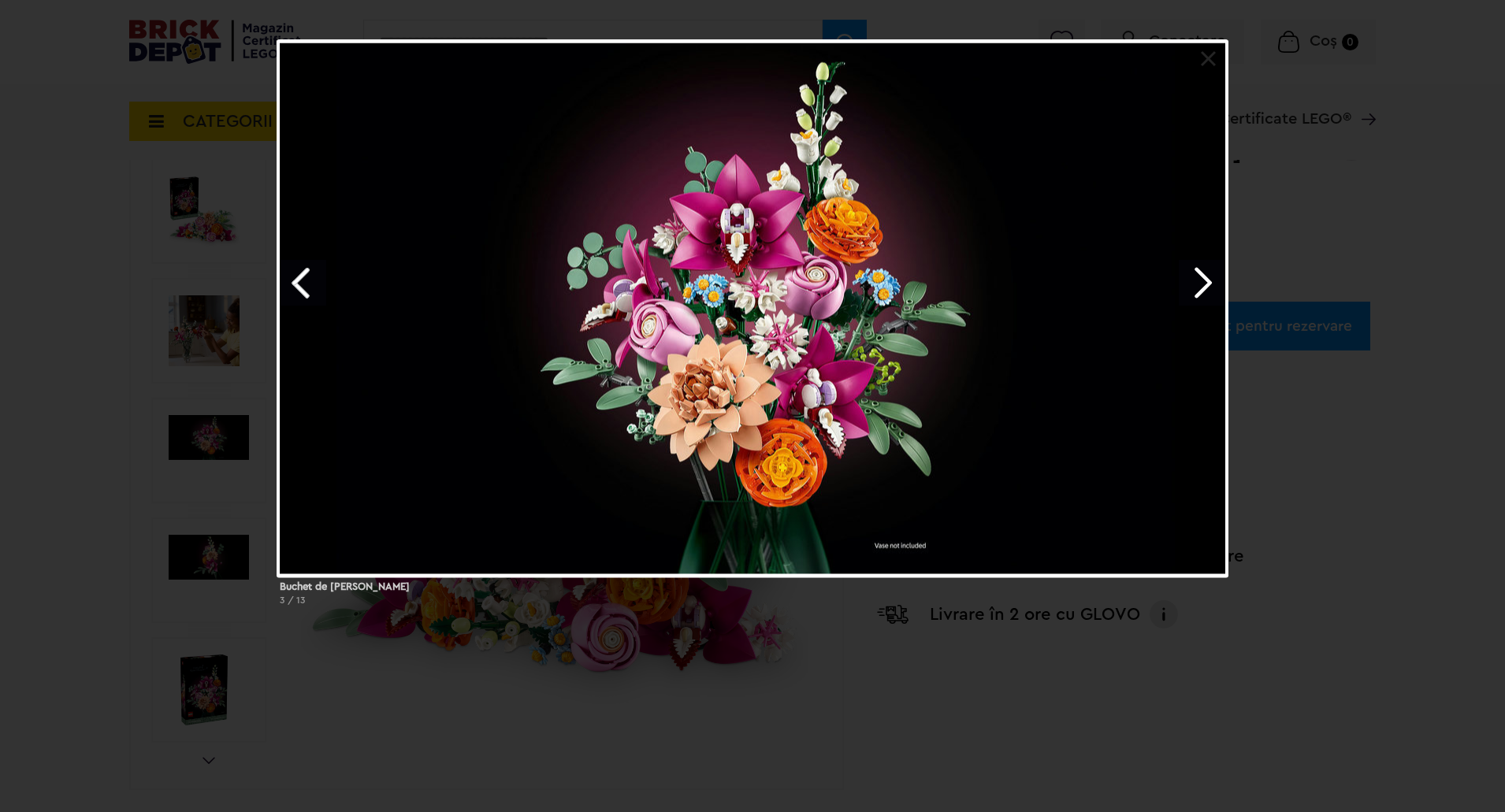
click at [1089, 355] on div at bounding box center [752, 308] width 952 height 538
click at [1208, 295] on link "Next image" at bounding box center [1201, 282] width 45 height 45
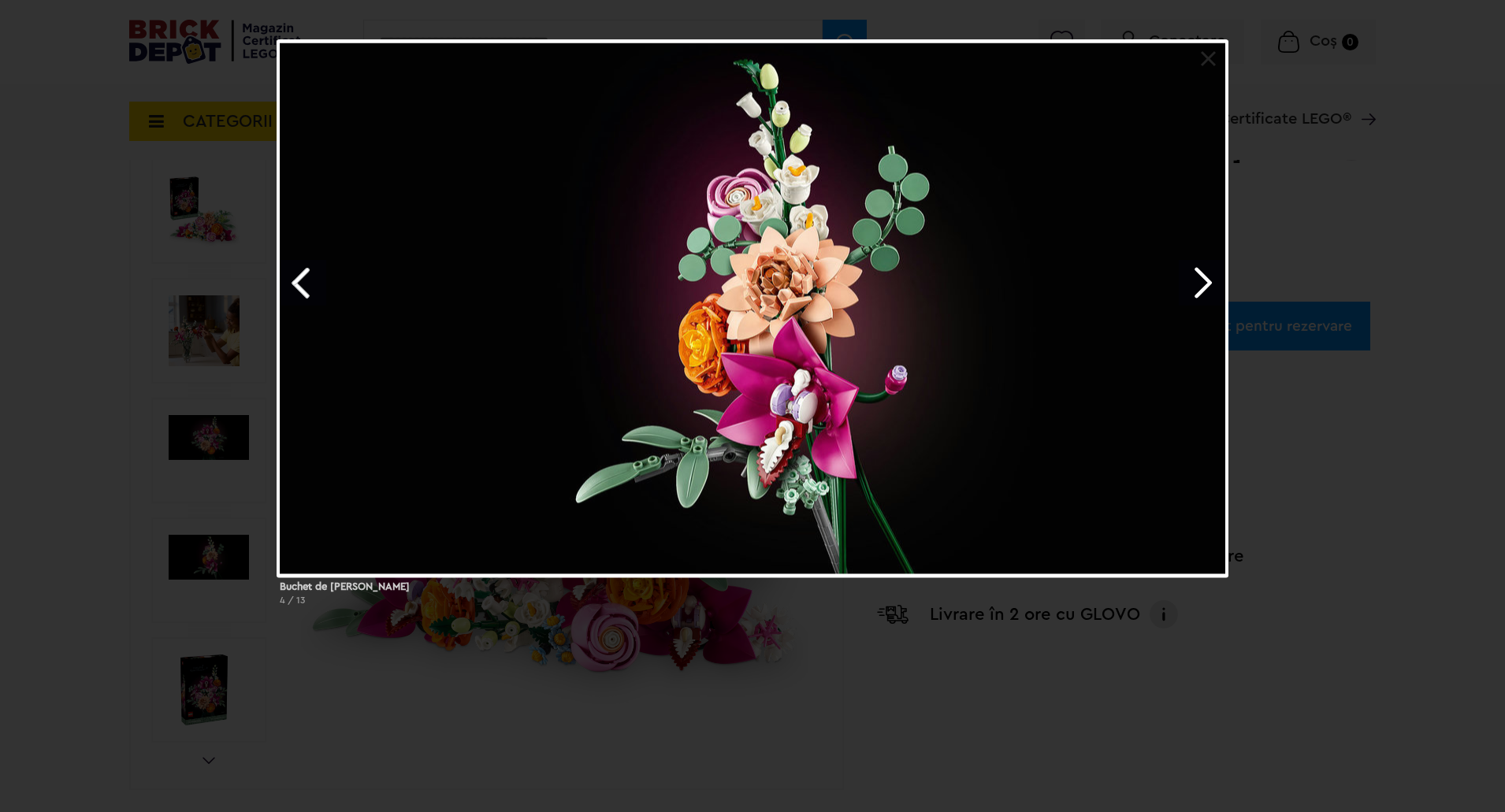
click at [1208, 295] on link "Next image" at bounding box center [1201, 282] width 45 height 45
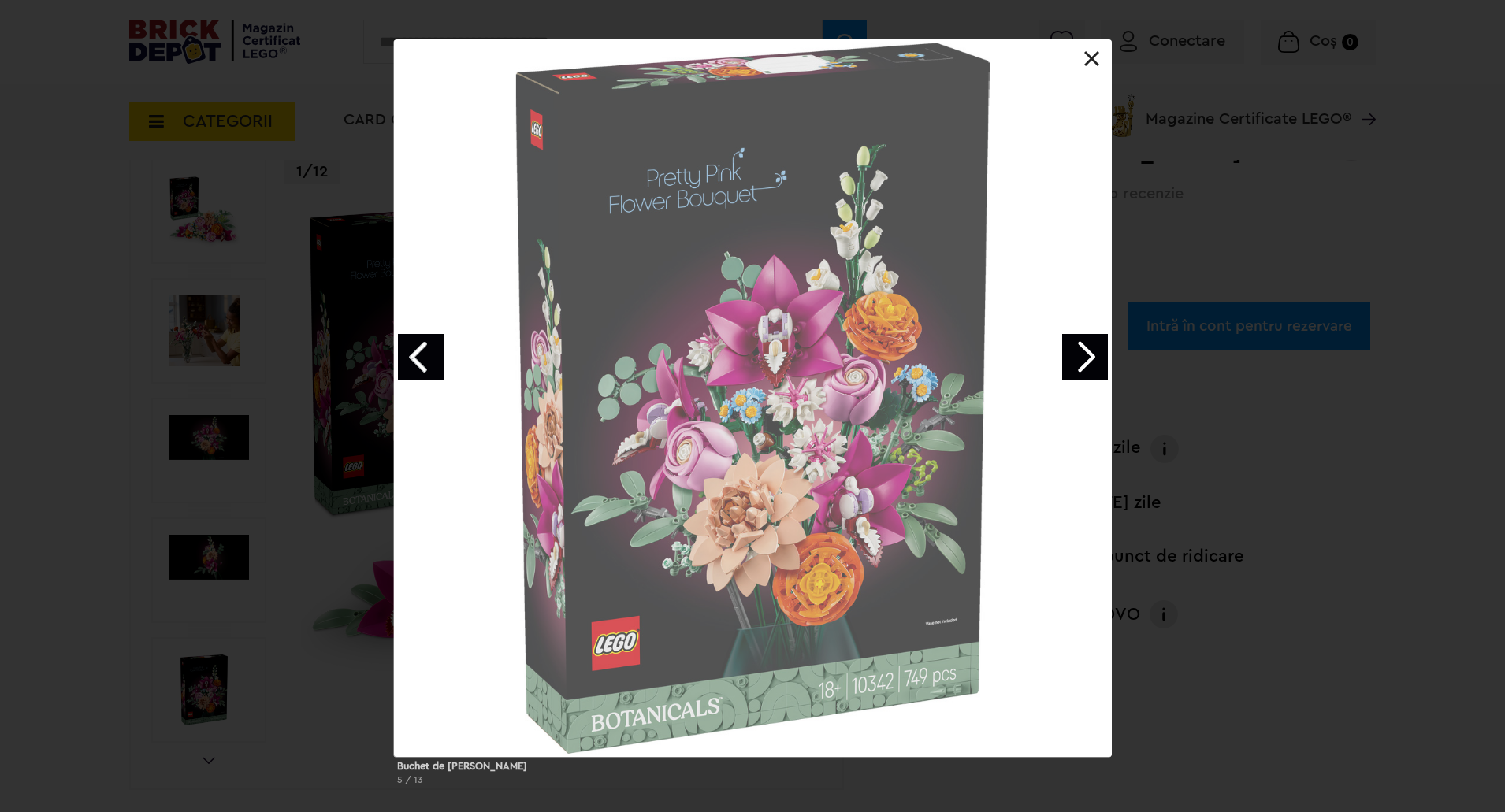
click at [1208, 295] on div "Buchet de flori roz 5 / 13" at bounding box center [752, 418] width 1505 height 758
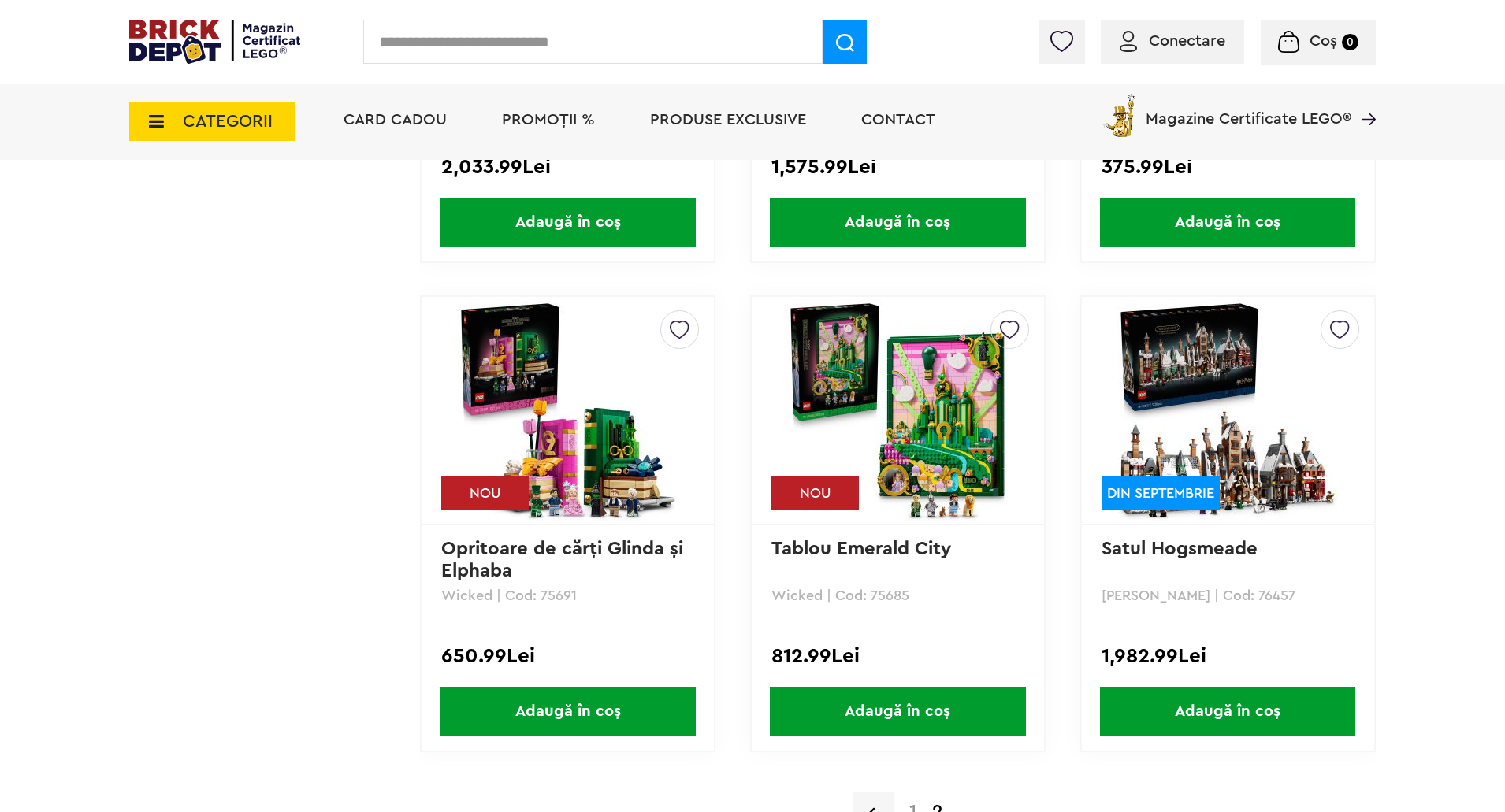
scroll to position [12363, 0]
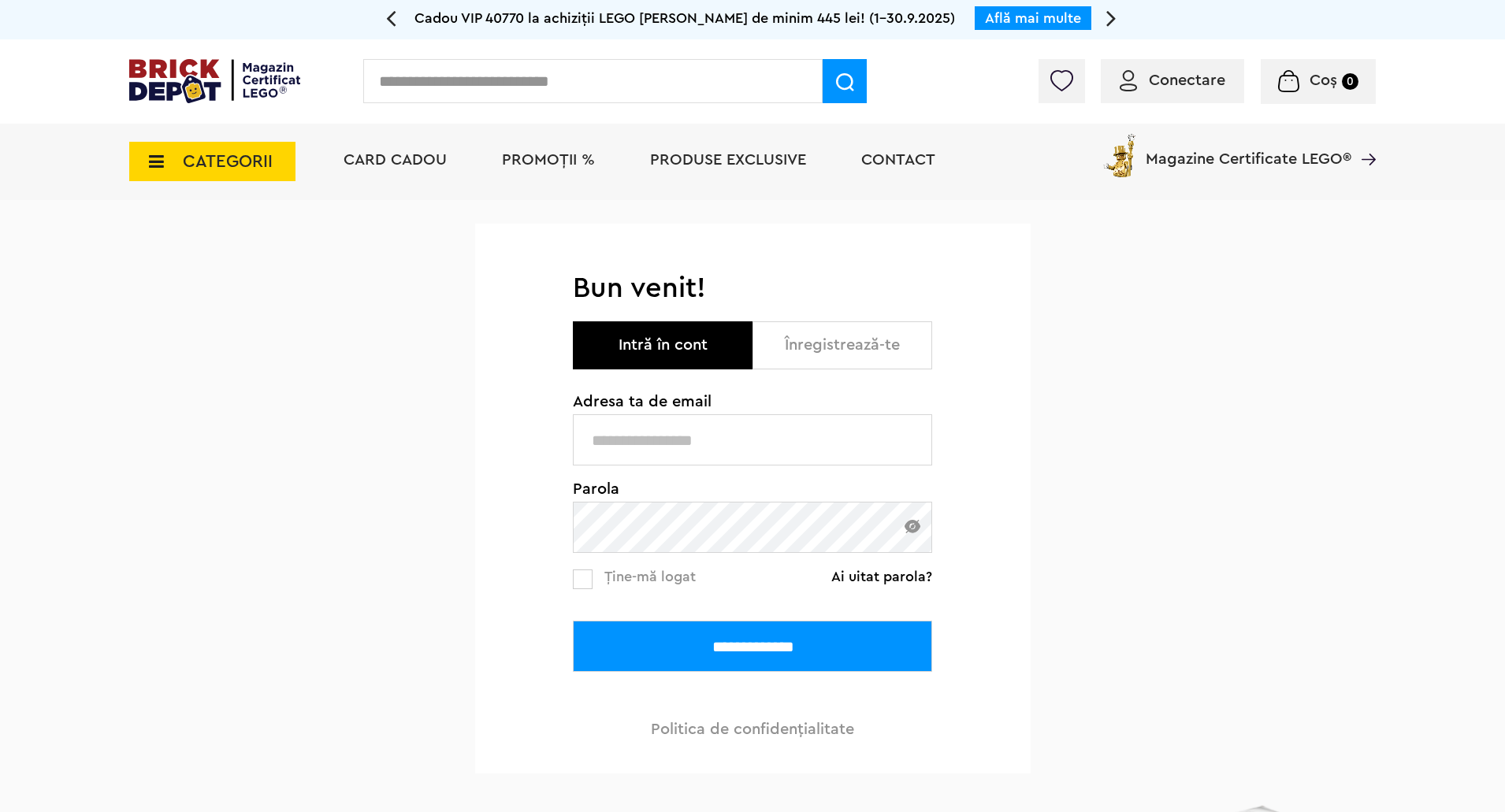
type input "**********"
click at [591, 584] on label at bounding box center [582, 579] width 20 height 20
click at [729, 650] on input "**********" at bounding box center [752, 646] width 359 height 51
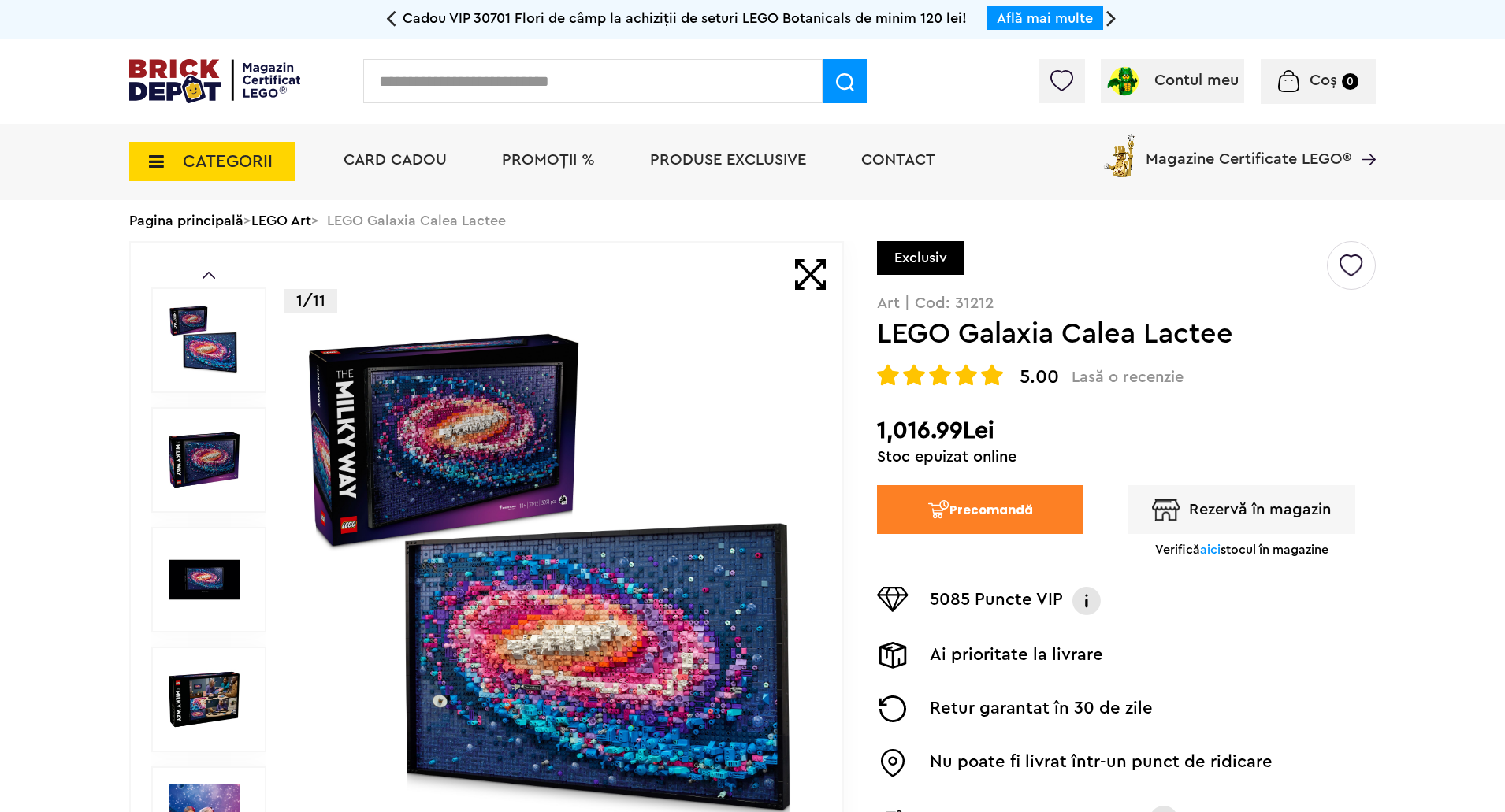
click at [1226, 513] on button "Rezervă în magazin" at bounding box center [1242, 509] width 228 height 49
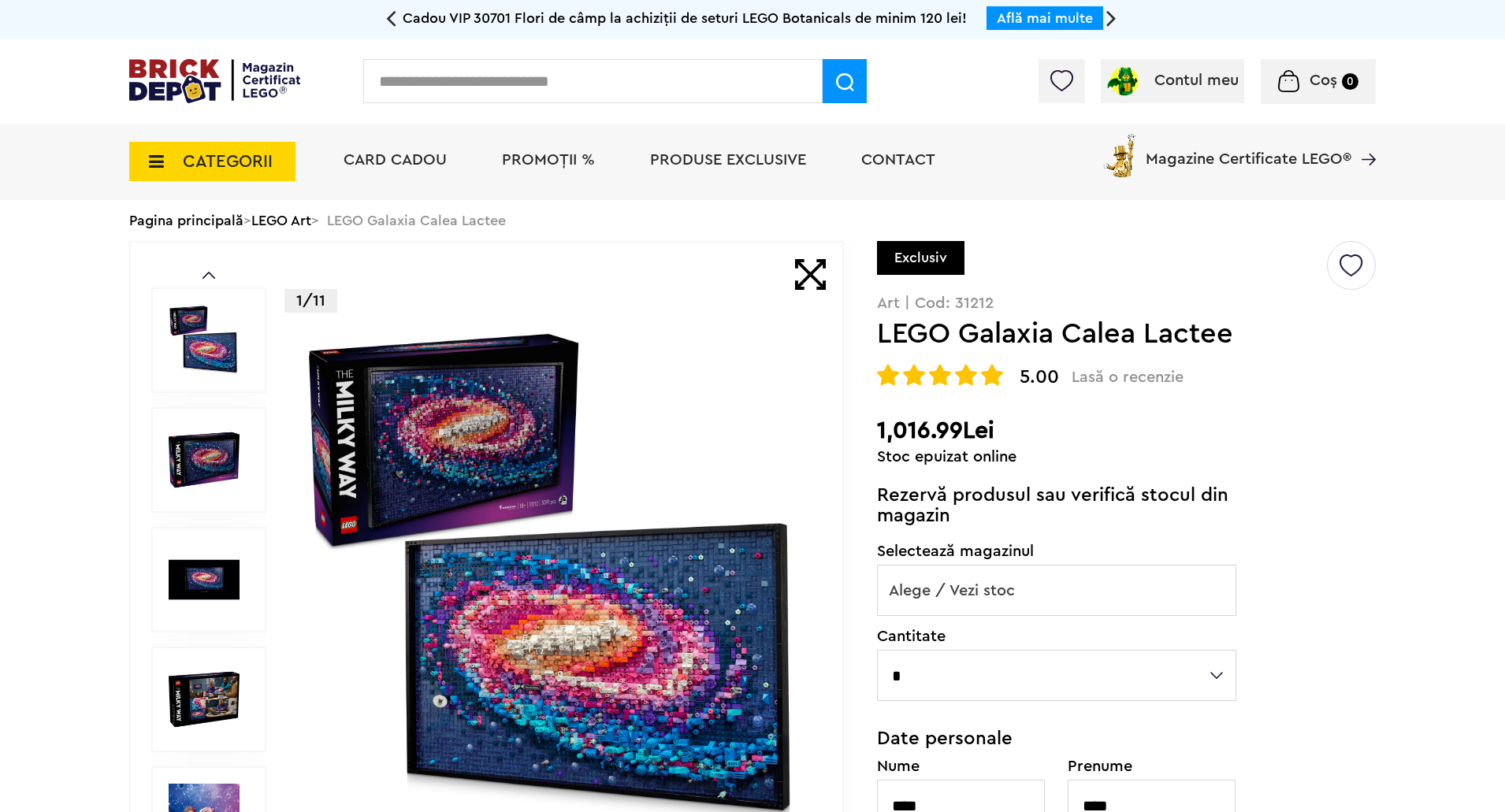
scroll to position [158, 0]
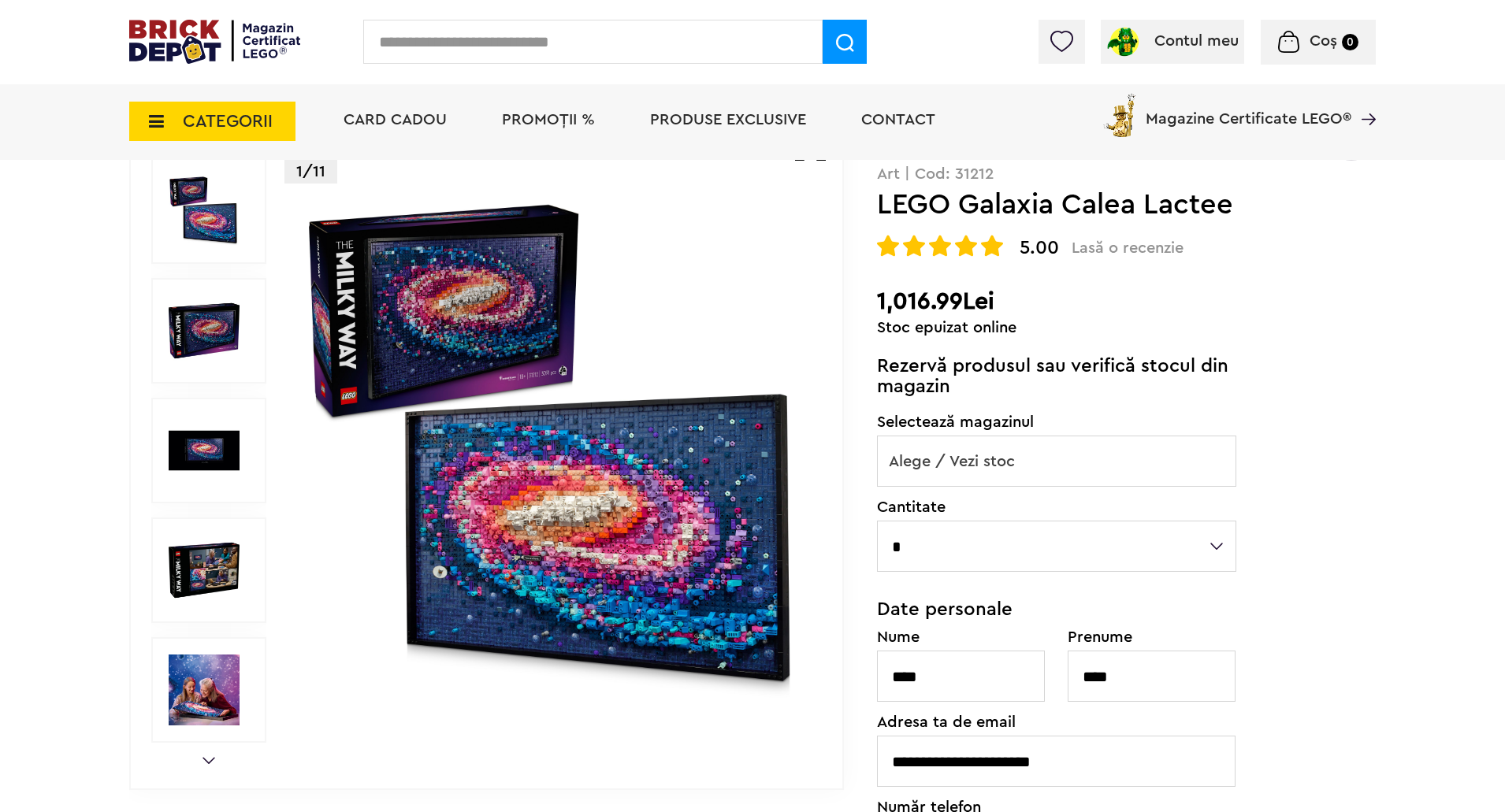
click at [1022, 473] on span "Alege / Vezi stoc" at bounding box center [1056, 461] width 357 height 51
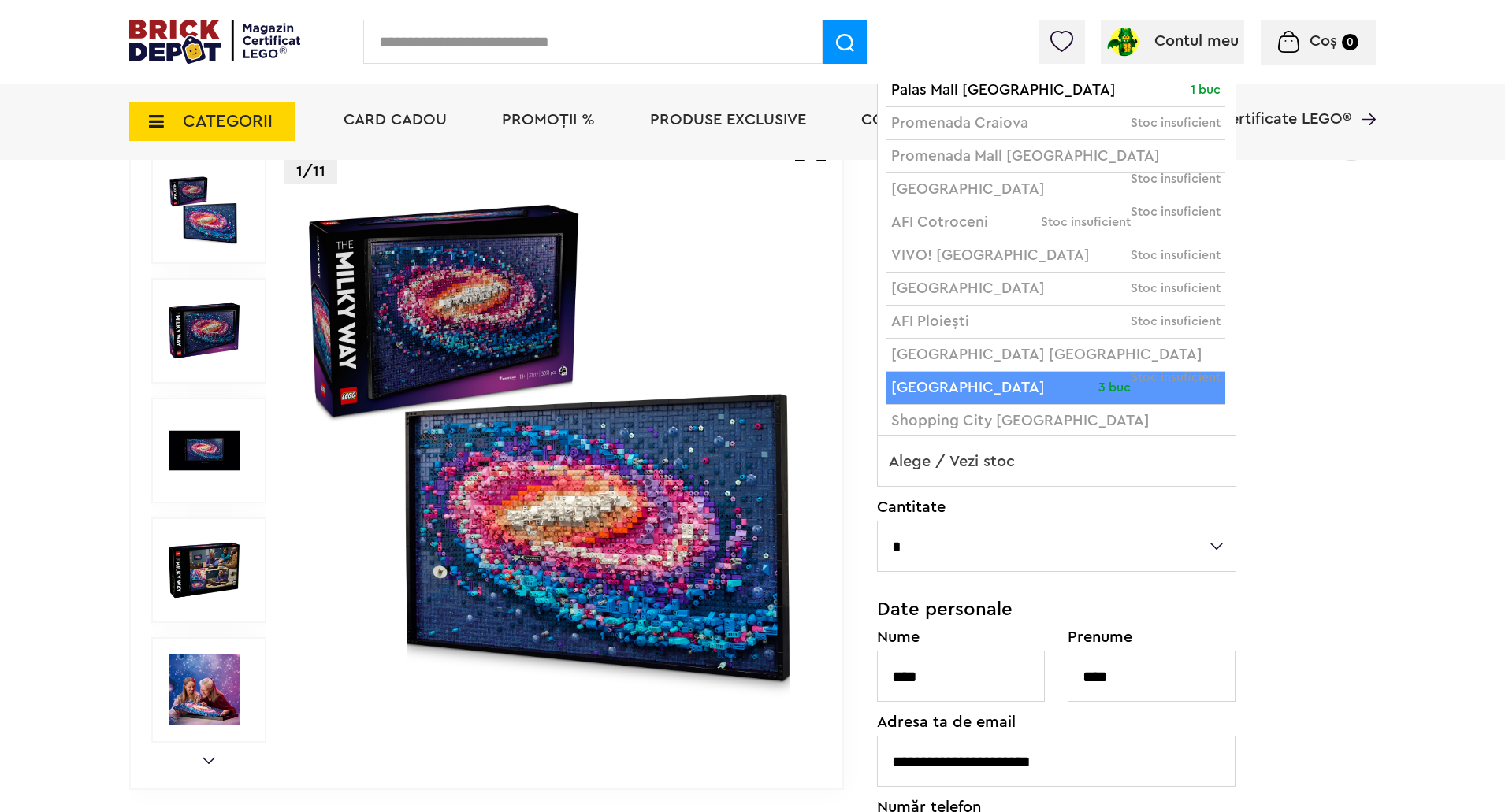
select select "**"
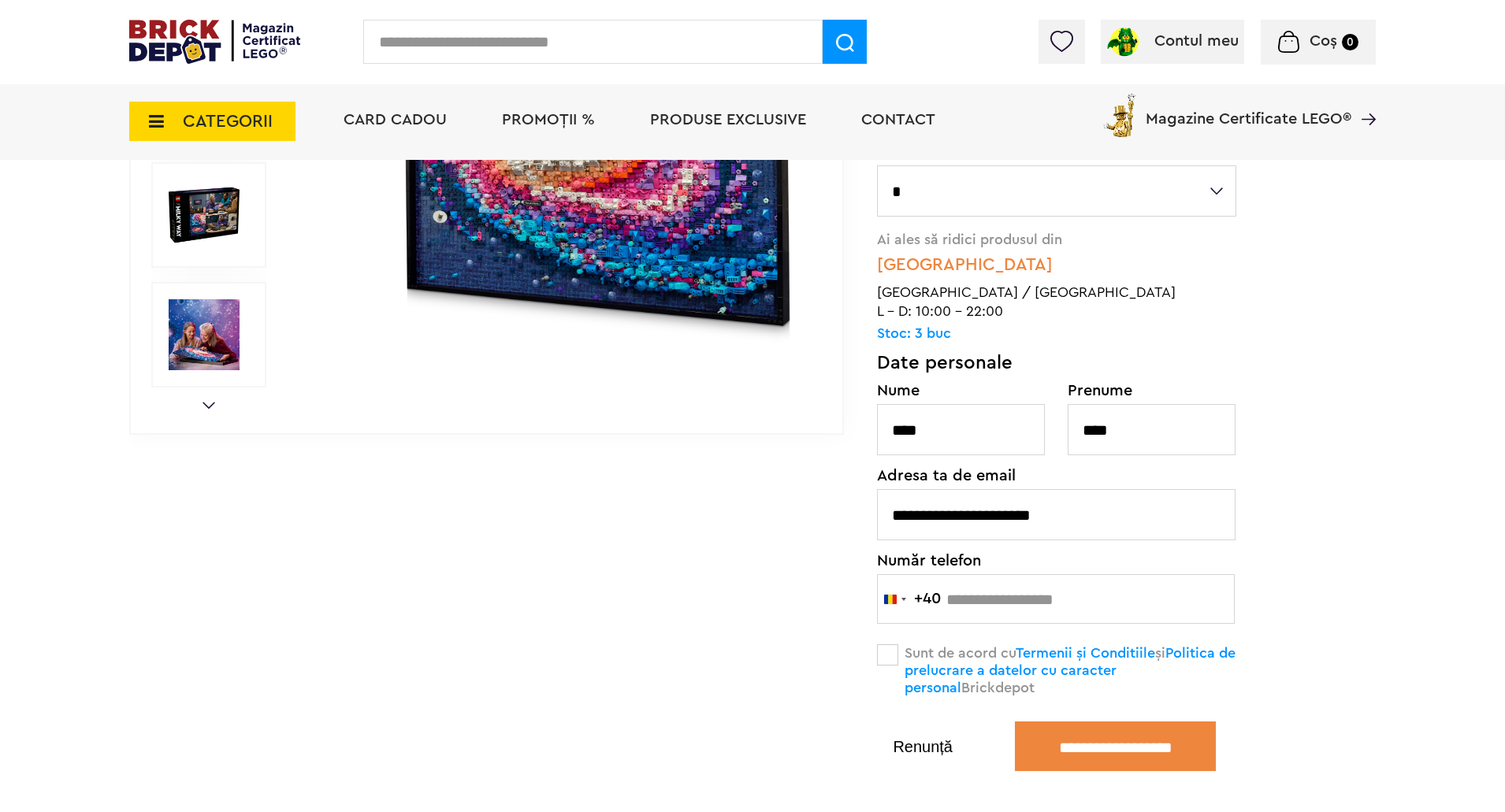
scroll to position [552, 0]
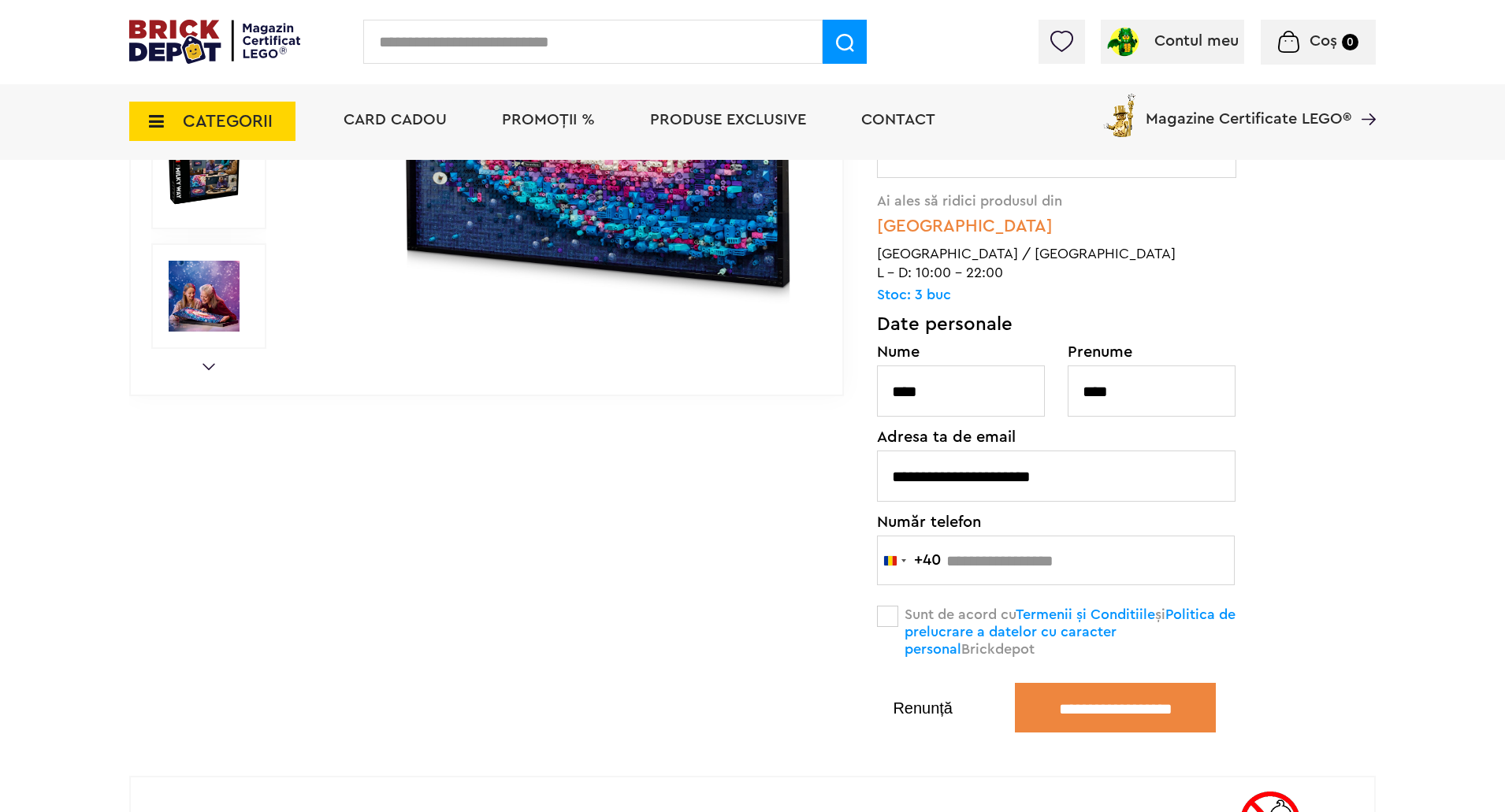
click at [894, 616] on span at bounding box center [887, 616] width 21 height 21
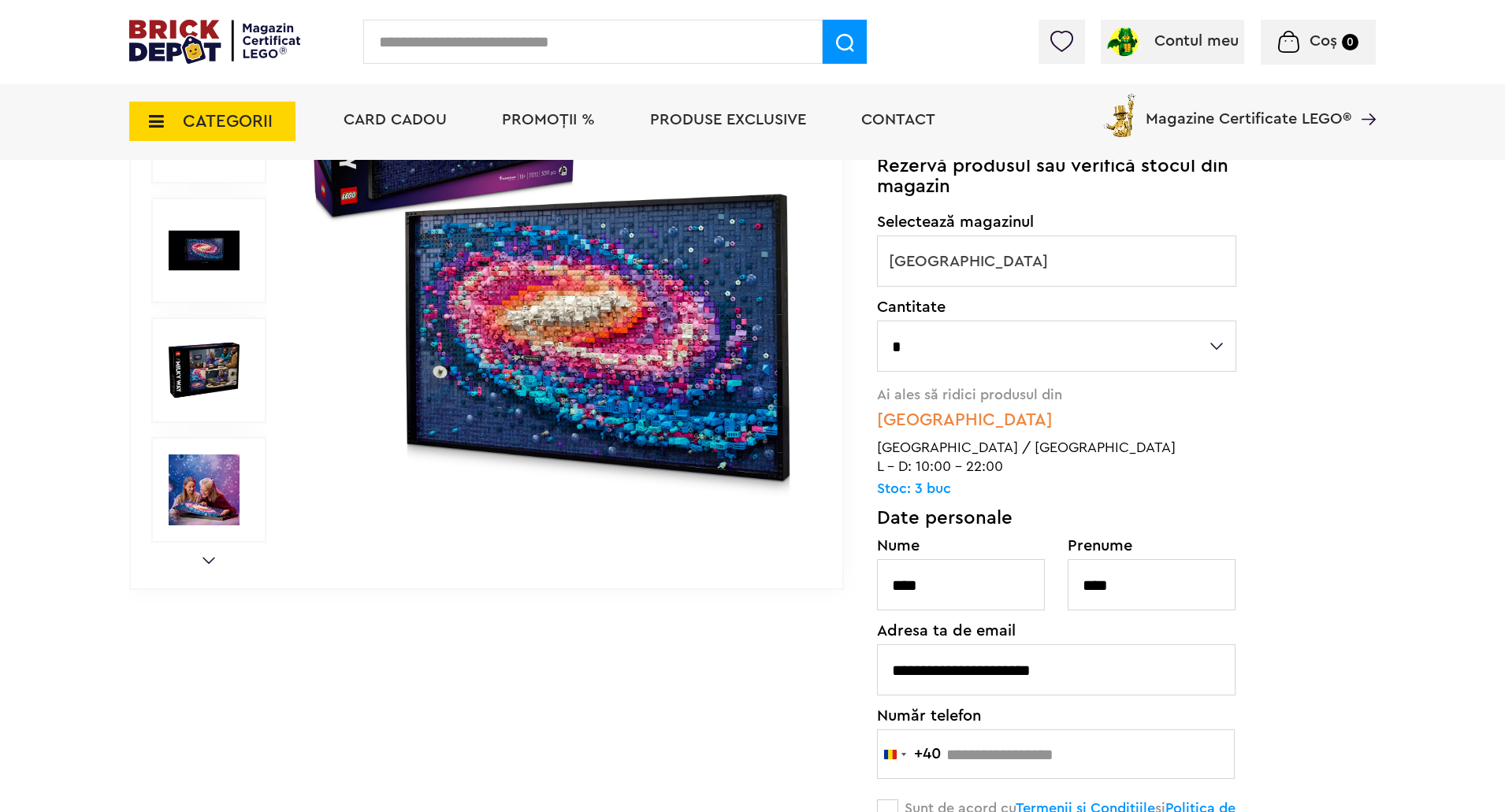
scroll to position [79, 0]
